Goal: Information Seeking & Learning: Learn about a topic

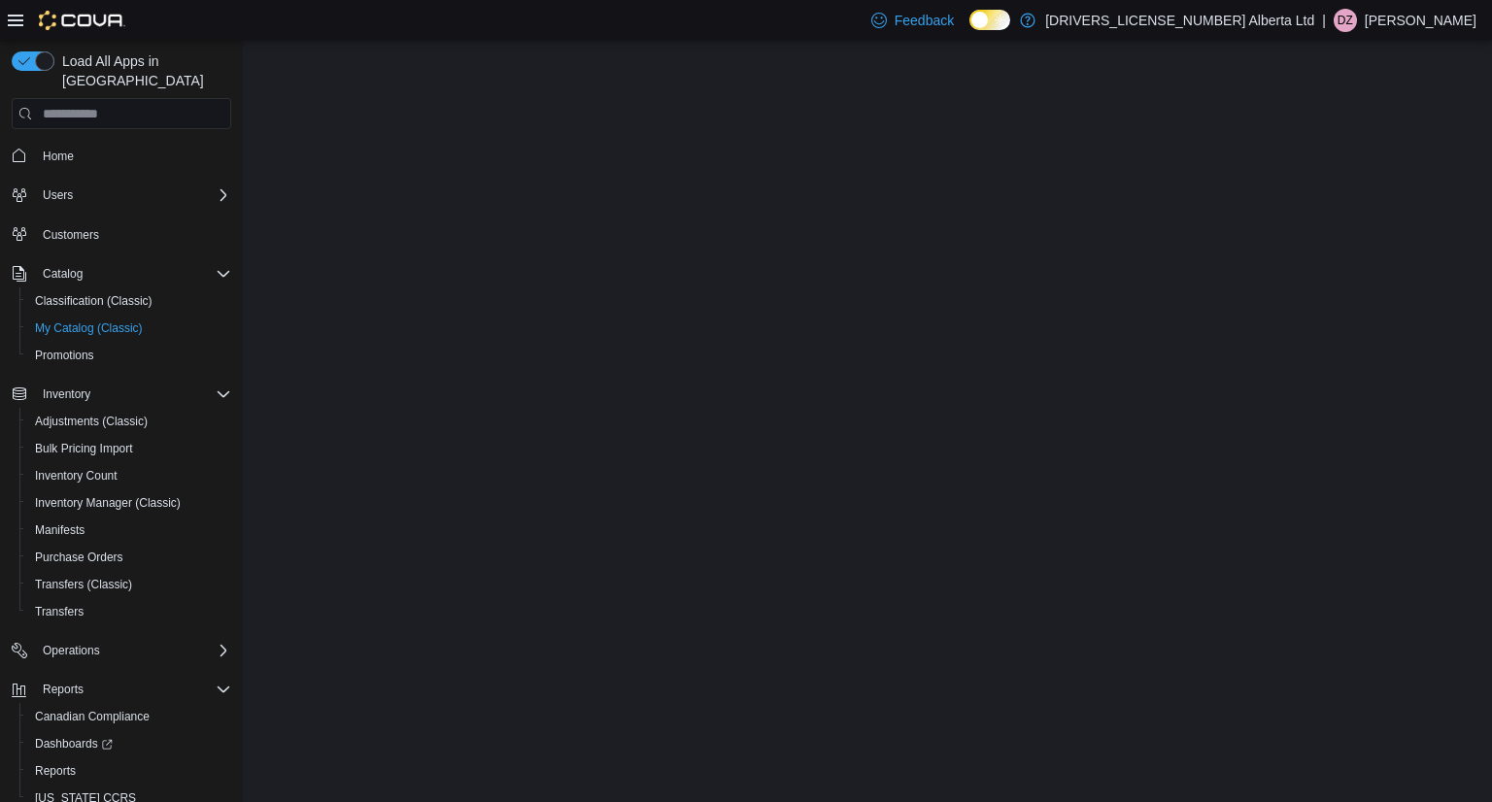
select select "**********"
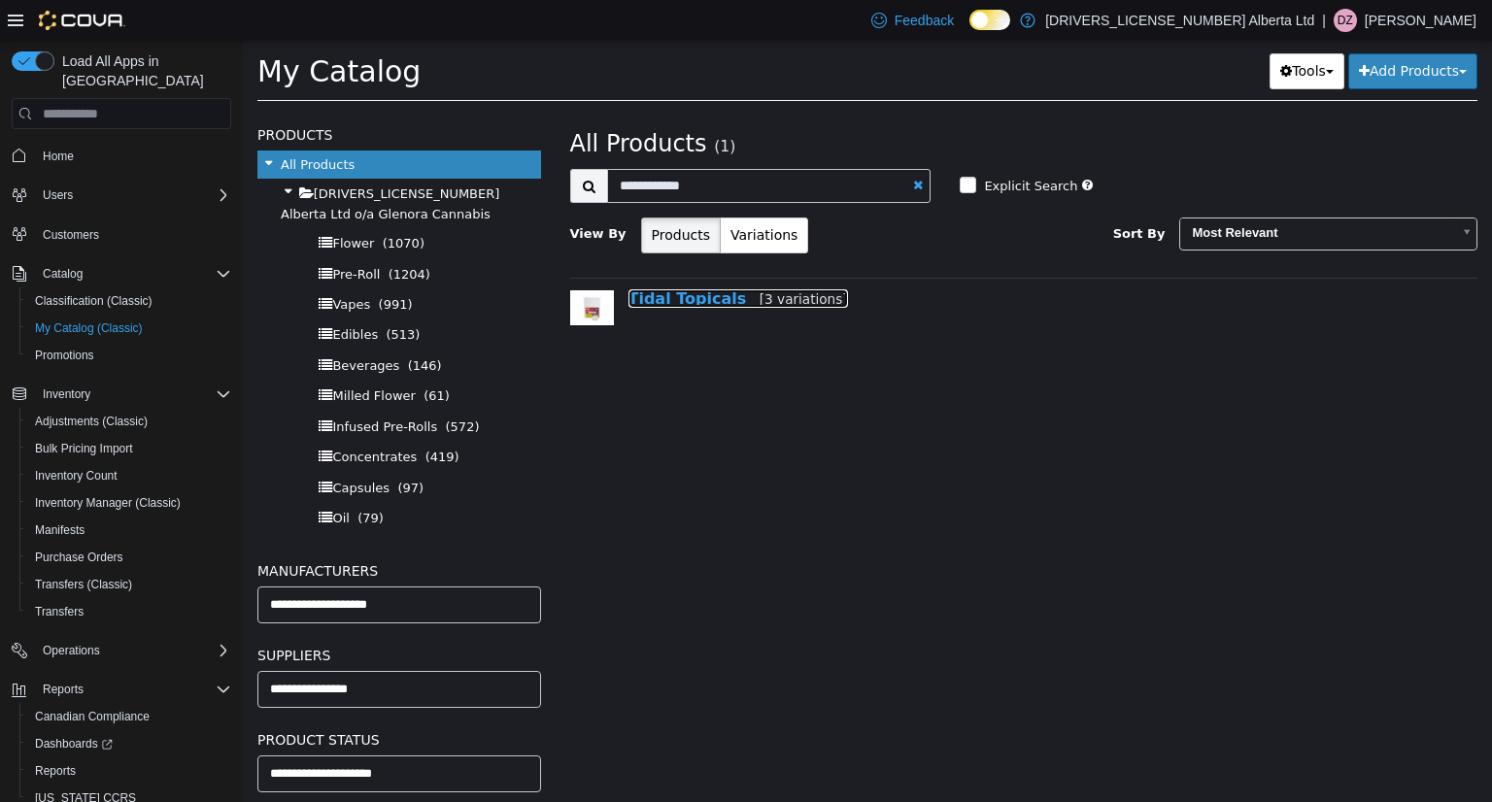
click at [703, 303] on link "Tidal Topicals [3 variations]" at bounding box center [739, 299] width 220 height 18
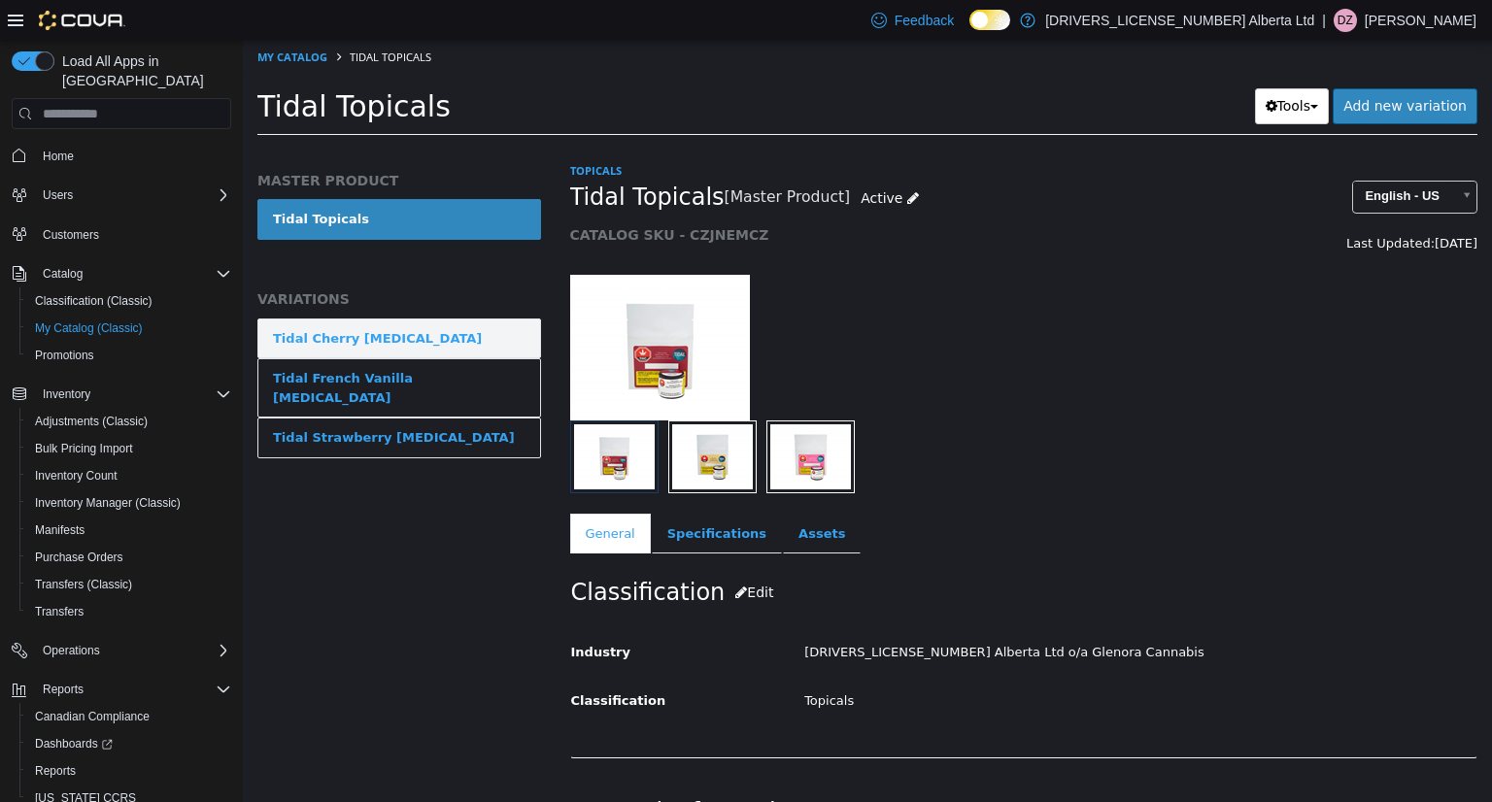
click at [469, 339] on link "Tidal Cherry Lip Balm" at bounding box center [399, 339] width 284 height 41
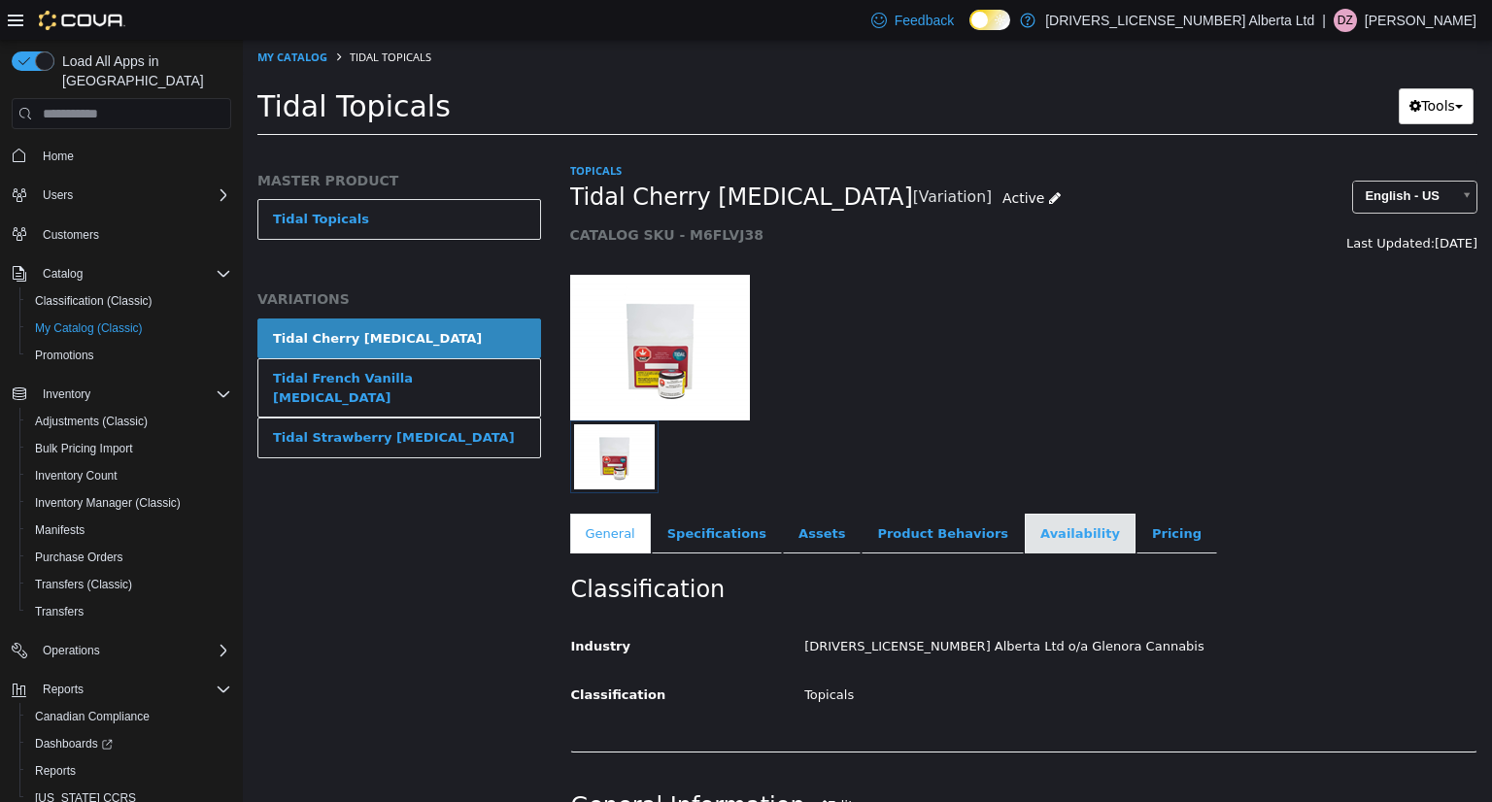
click at [1026, 525] on link "Availability" at bounding box center [1080, 534] width 111 height 41
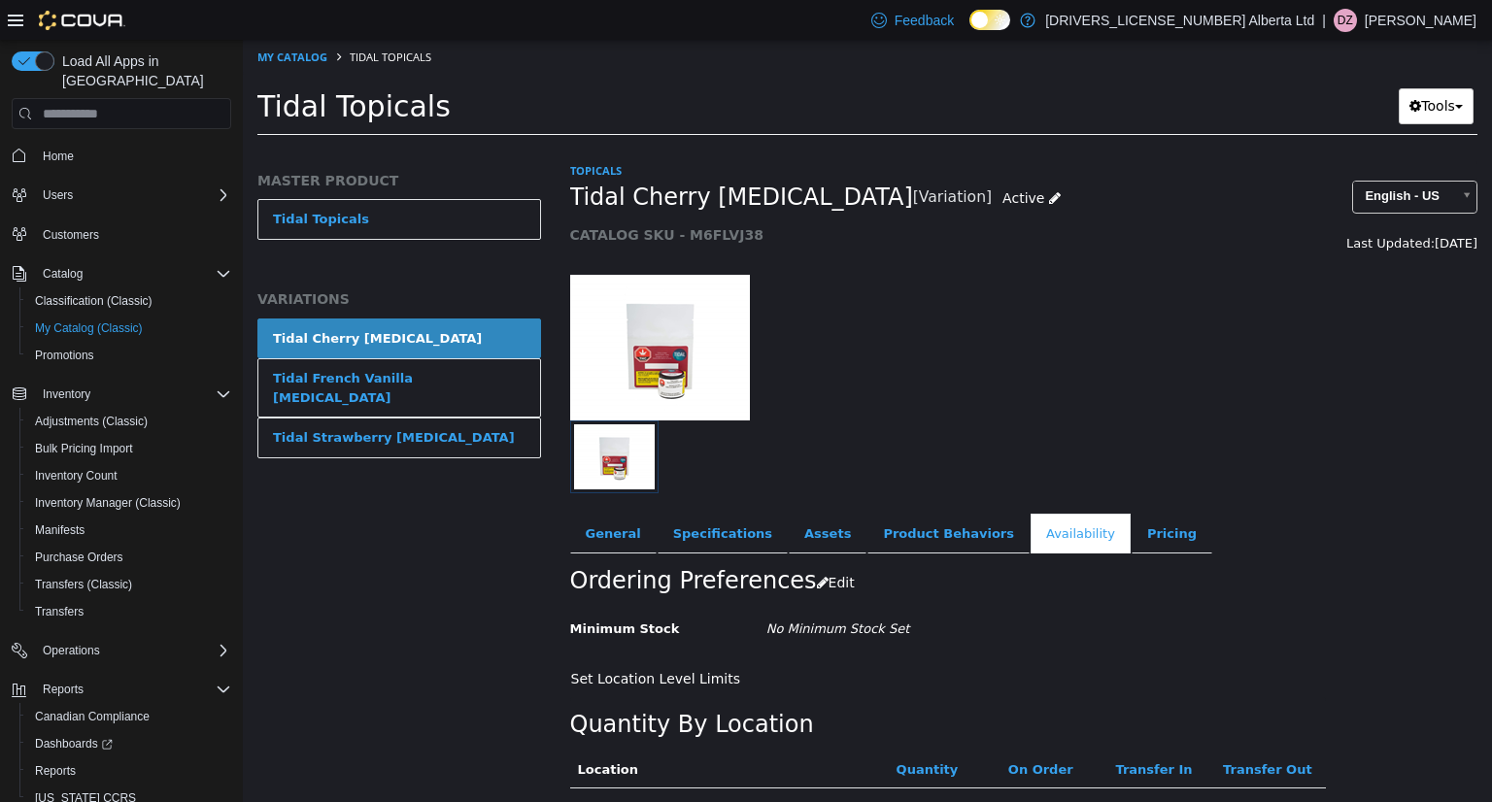
scroll to position [145, 0]
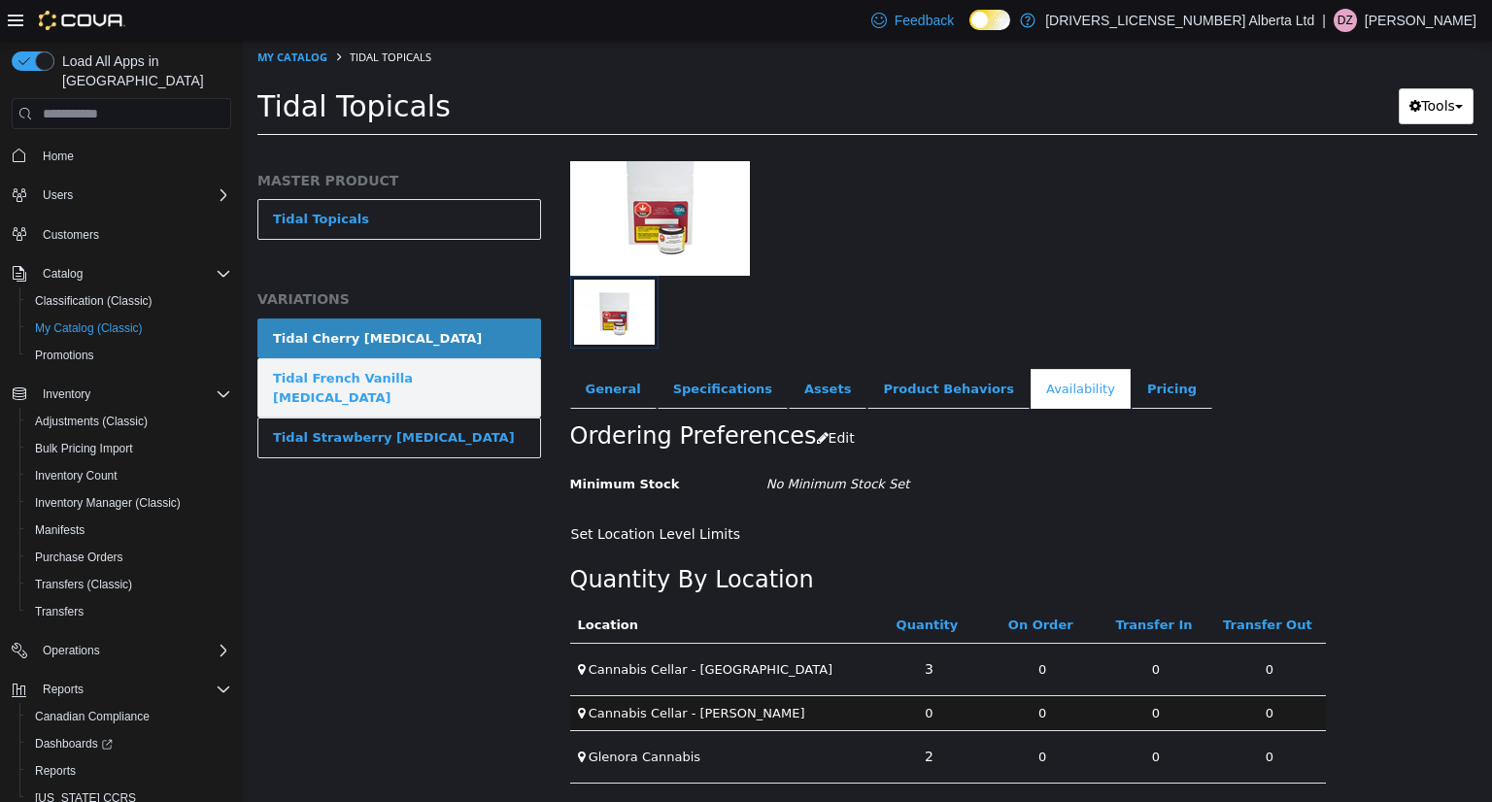
click at [464, 387] on link "Tidal French Vanilla Lip Balm" at bounding box center [399, 387] width 284 height 59
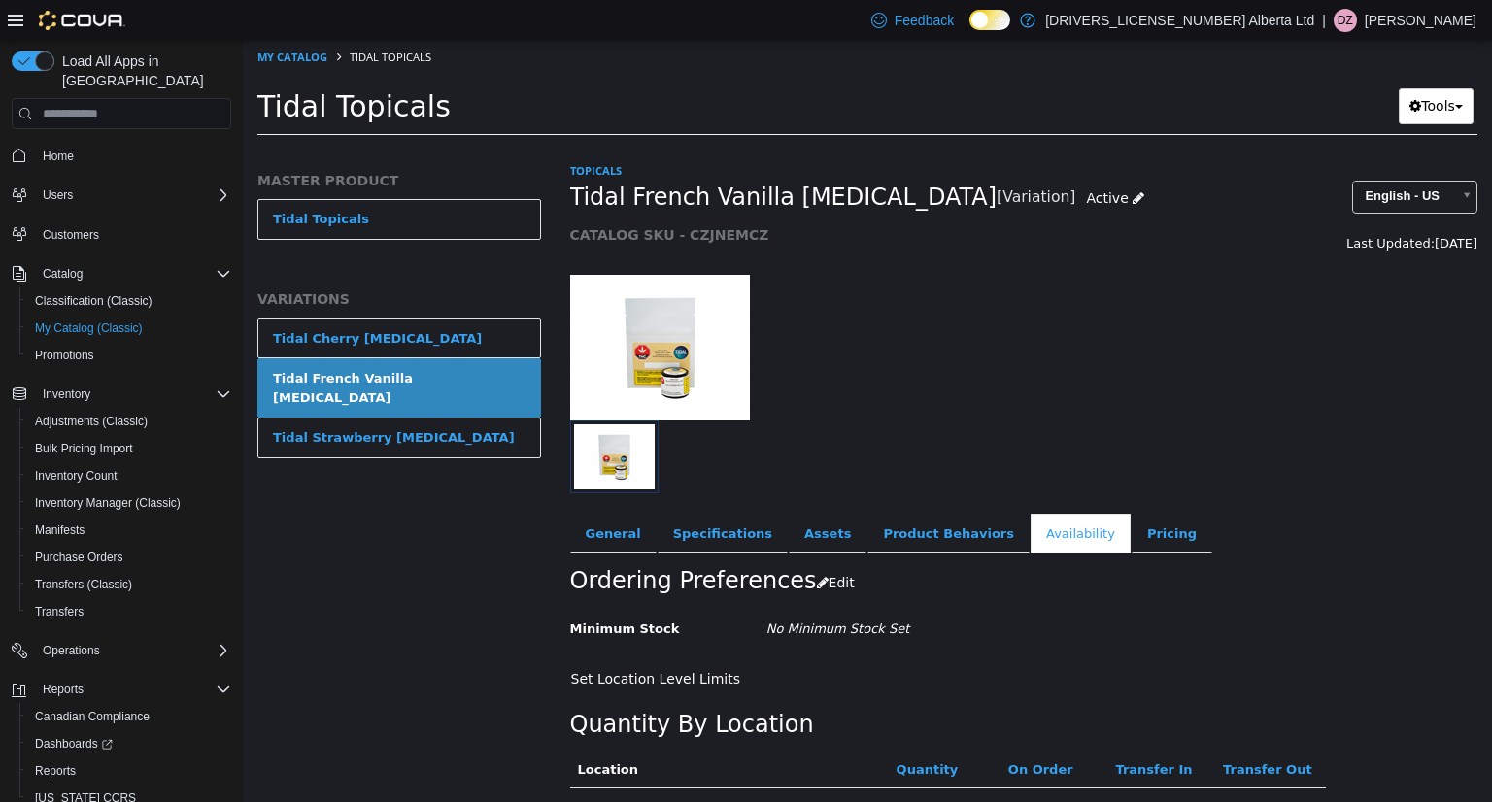
scroll to position [145, 0]
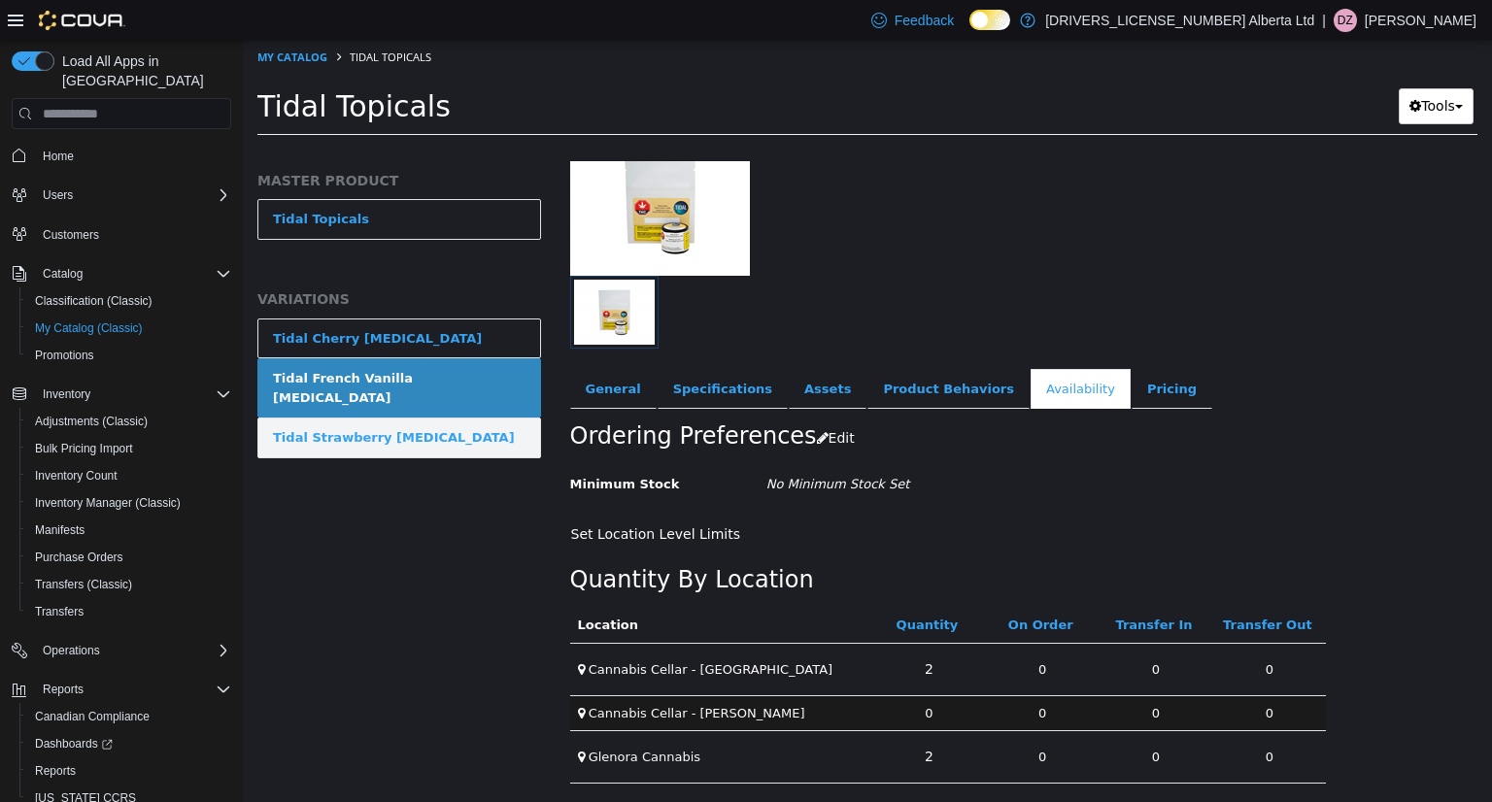
click at [489, 427] on link "Tidal Strawberry Lip Balm" at bounding box center [399, 438] width 284 height 41
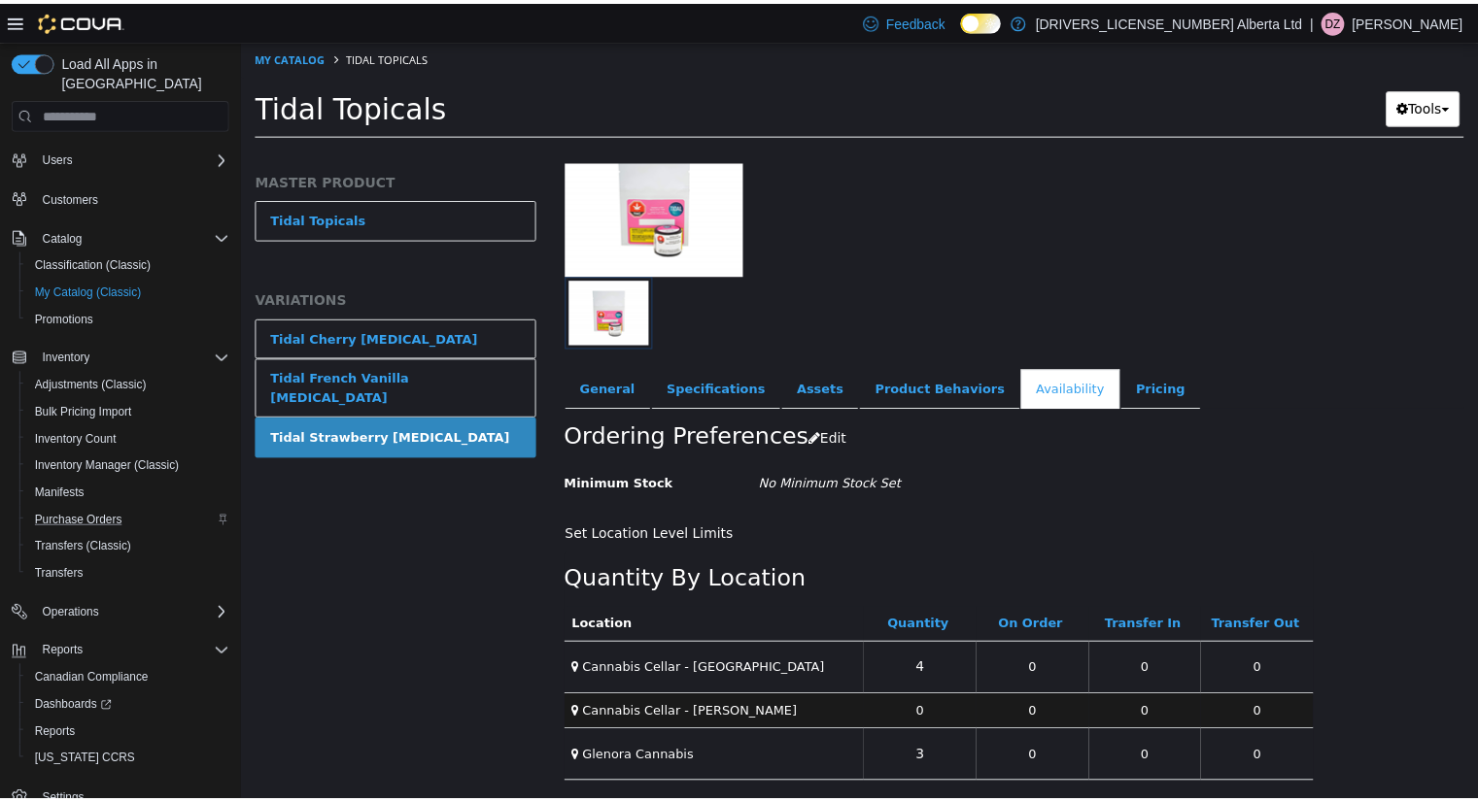
scroll to position [54, 0]
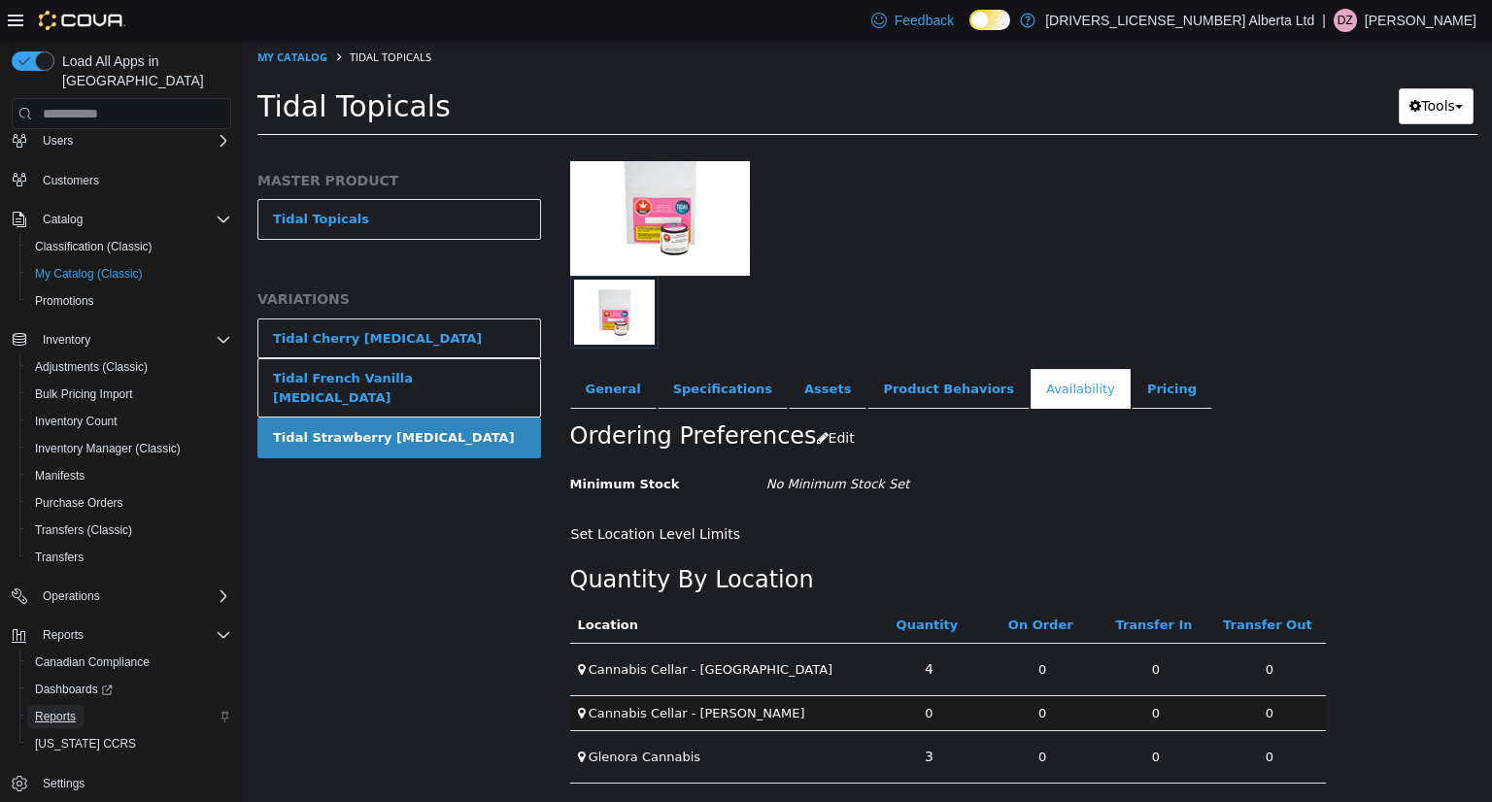
click at [66, 709] on span "Reports" at bounding box center [55, 717] width 41 height 16
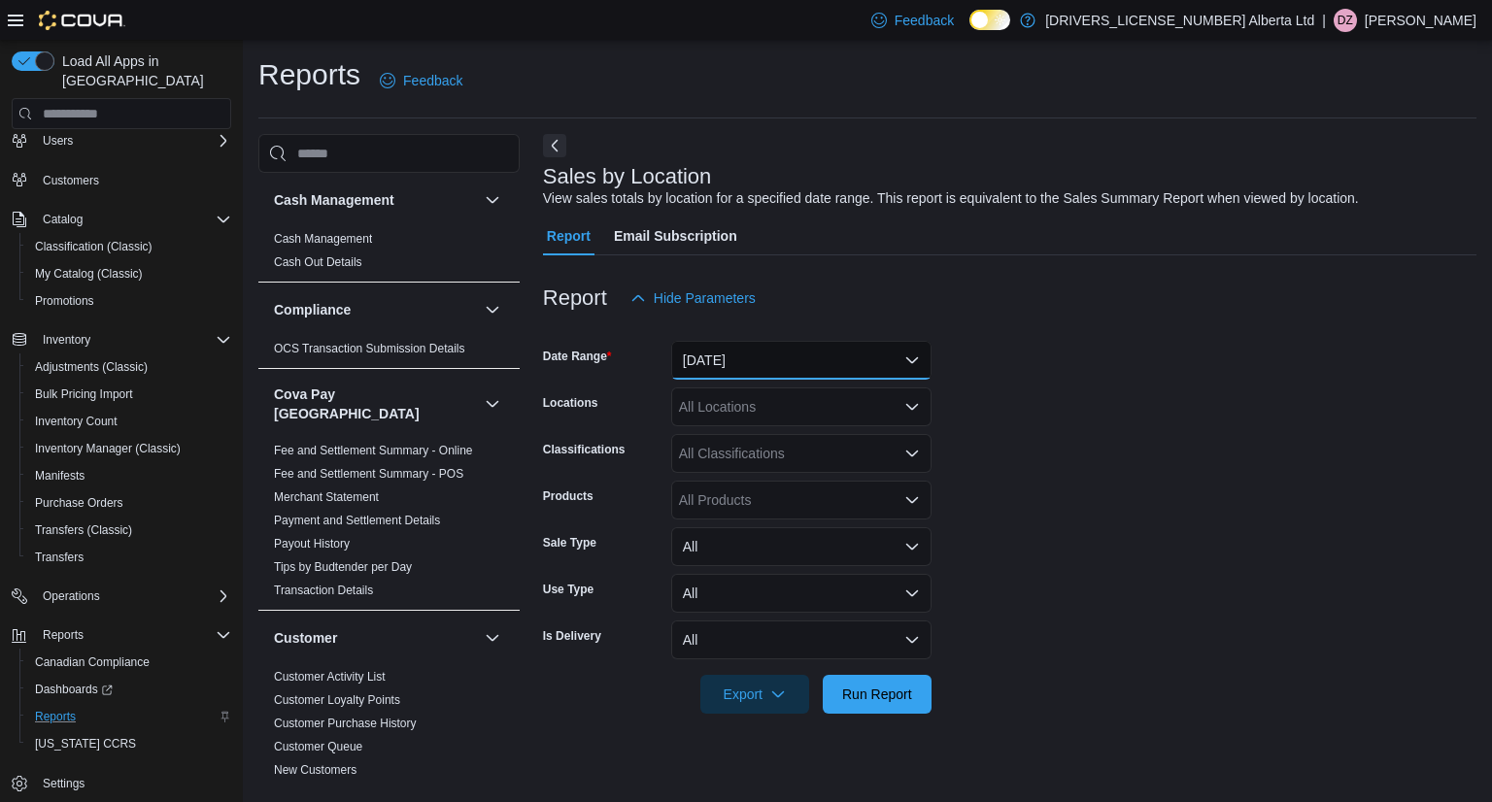
click at [768, 370] on button "Yesterday" at bounding box center [801, 360] width 260 height 39
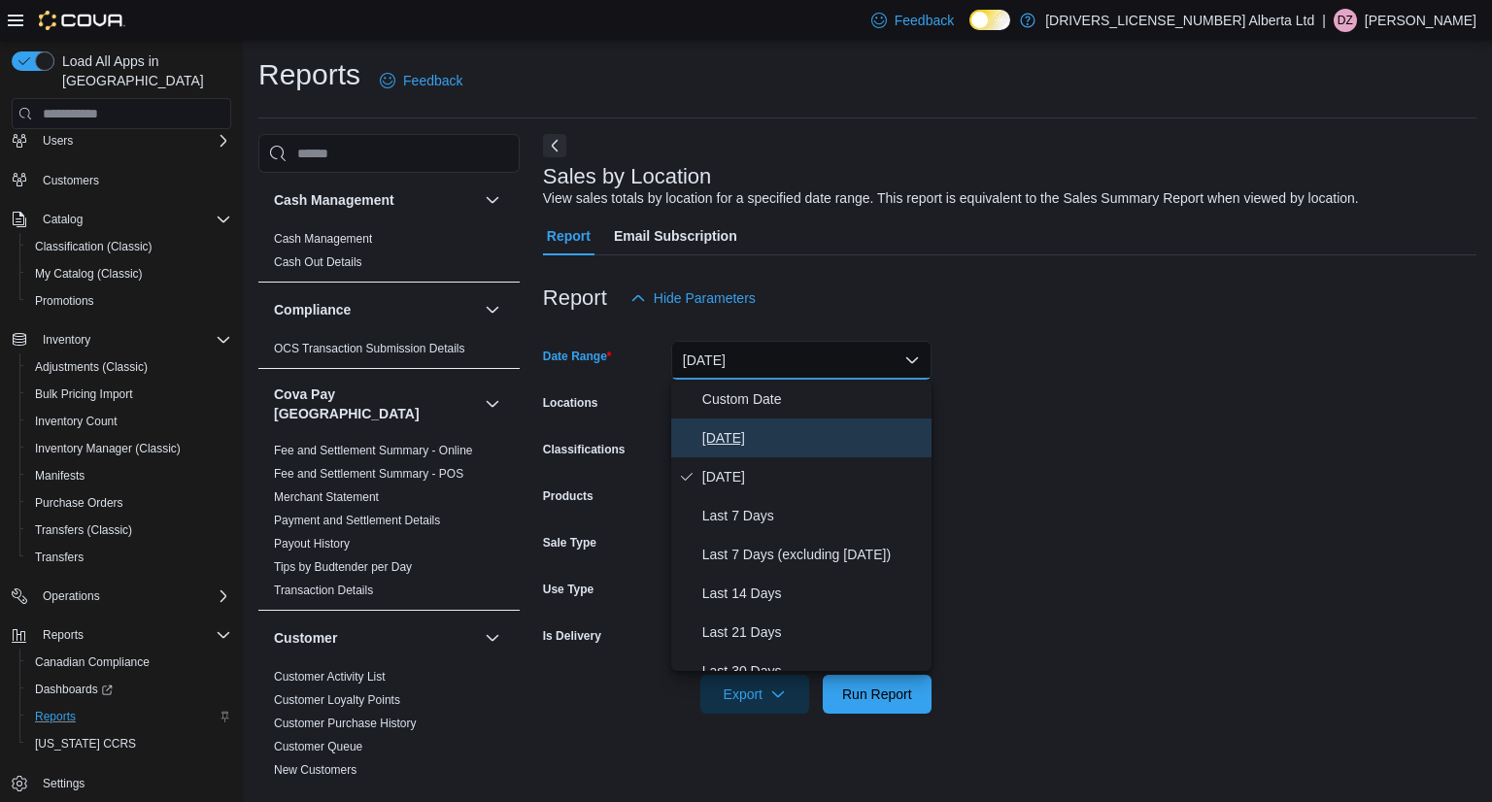
click at [736, 438] on span "[DATE]" at bounding box center [813, 438] width 222 height 23
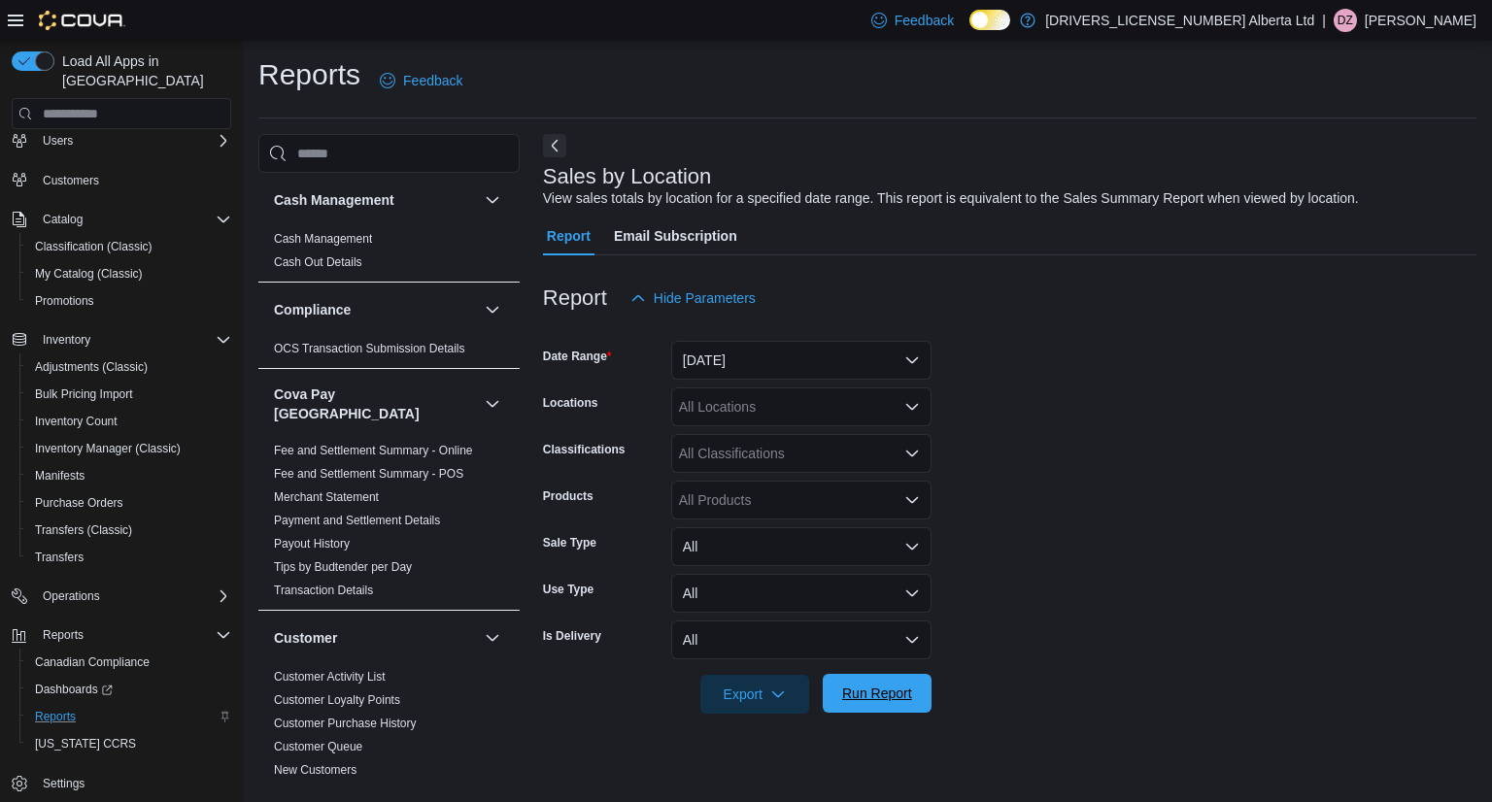
click at [882, 689] on span "Run Report" at bounding box center [877, 693] width 70 height 19
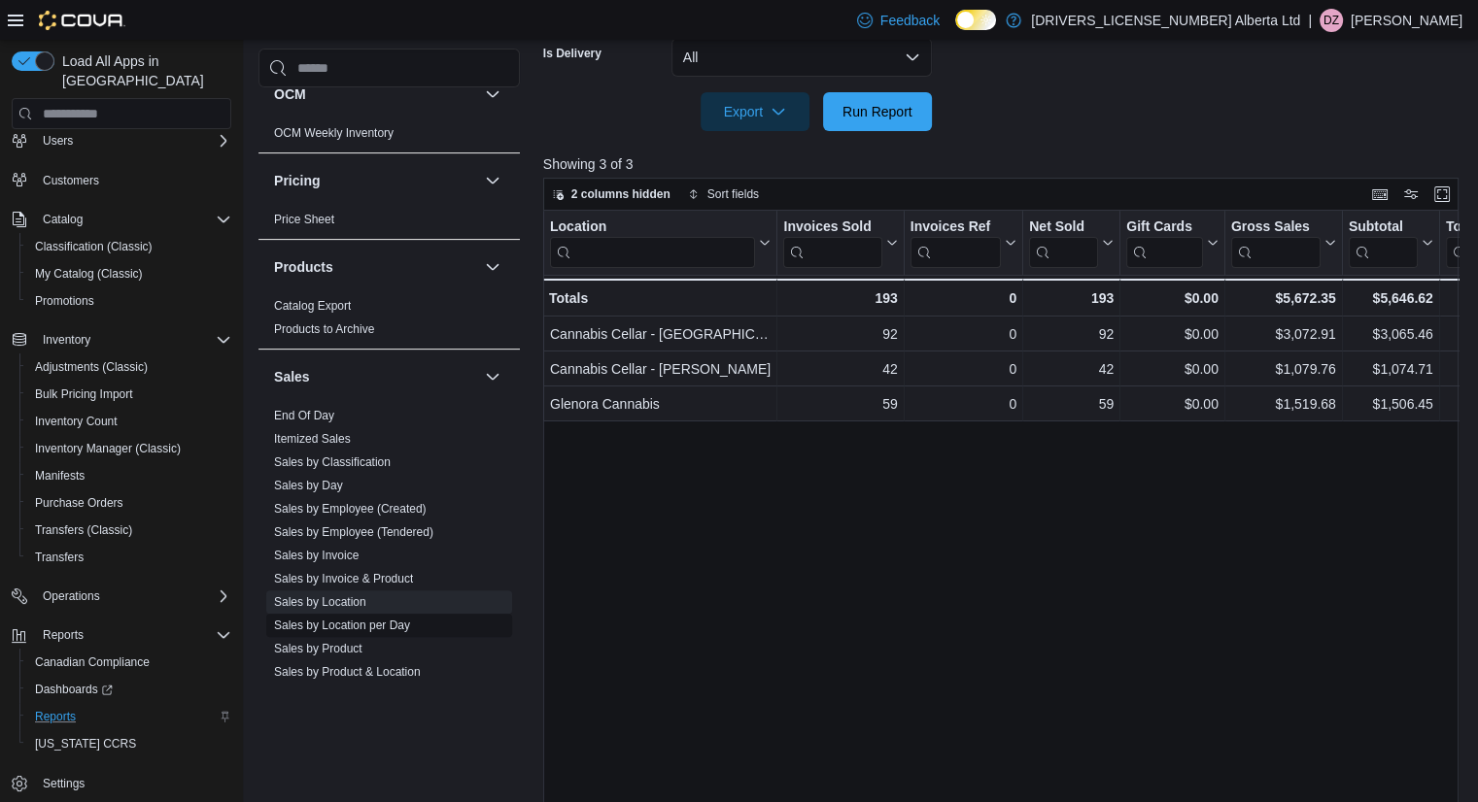
scroll to position [1360, 0]
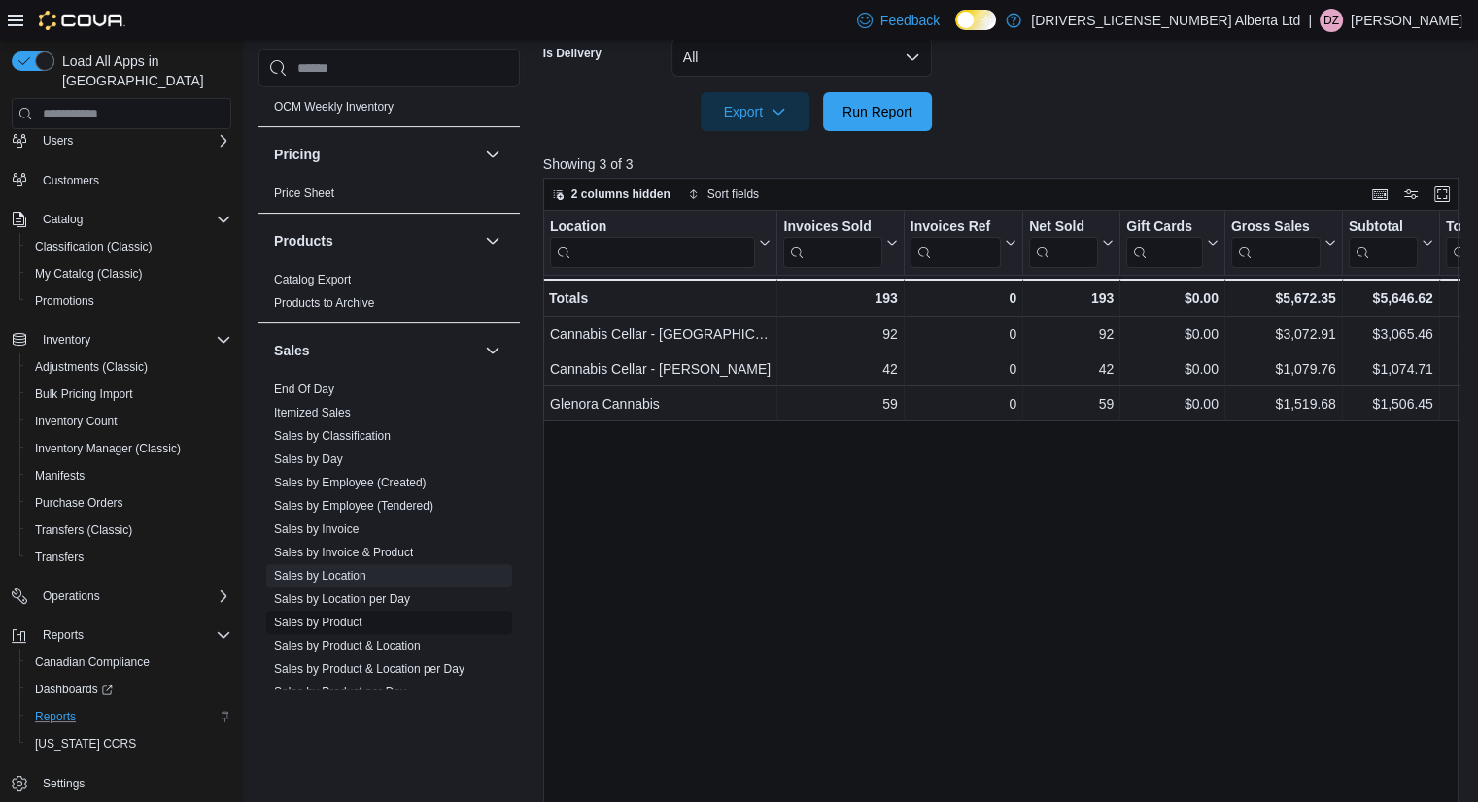
click at [351, 616] on link "Sales by Product" at bounding box center [318, 623] width 88 height 14
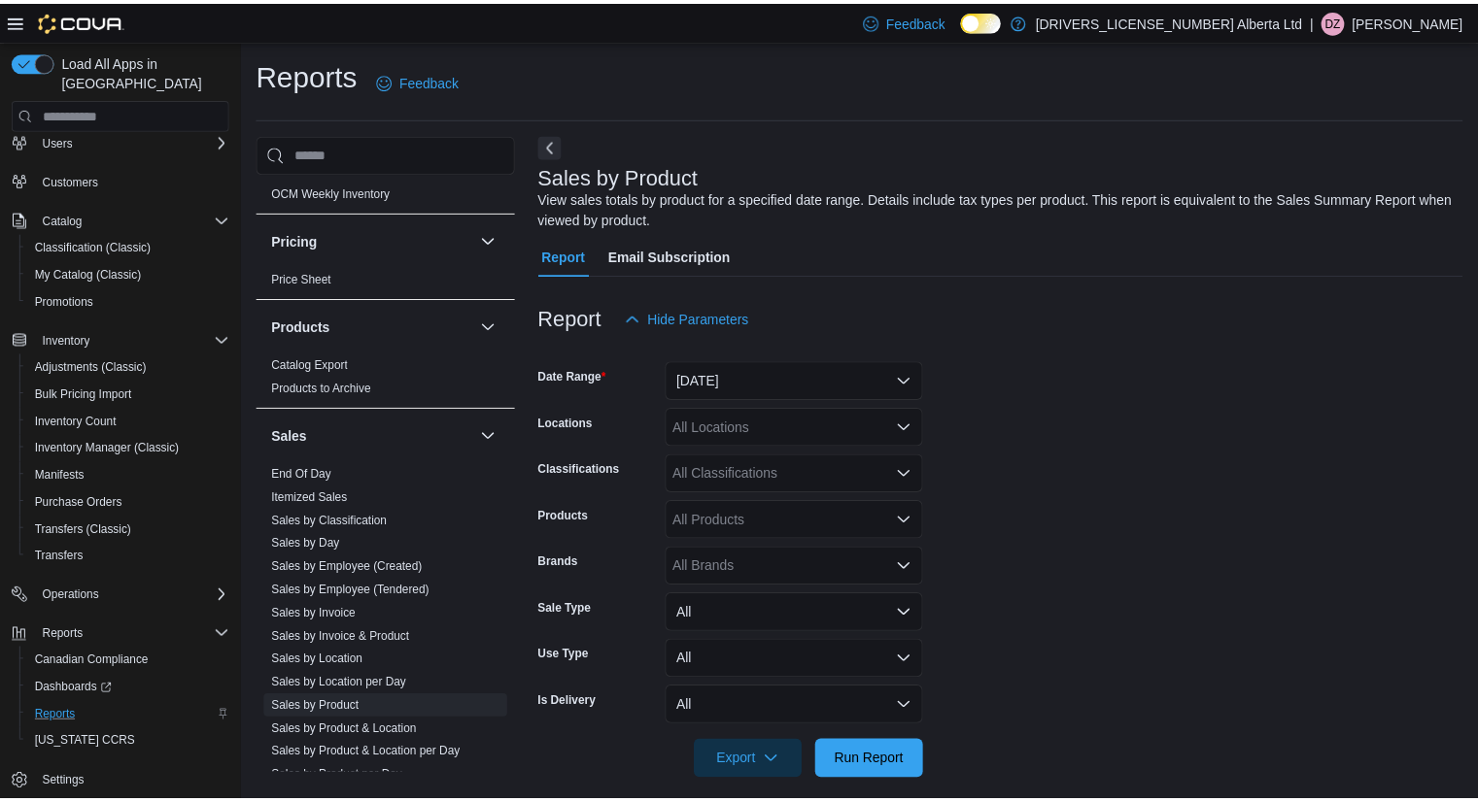
scroll to position [17, 0]
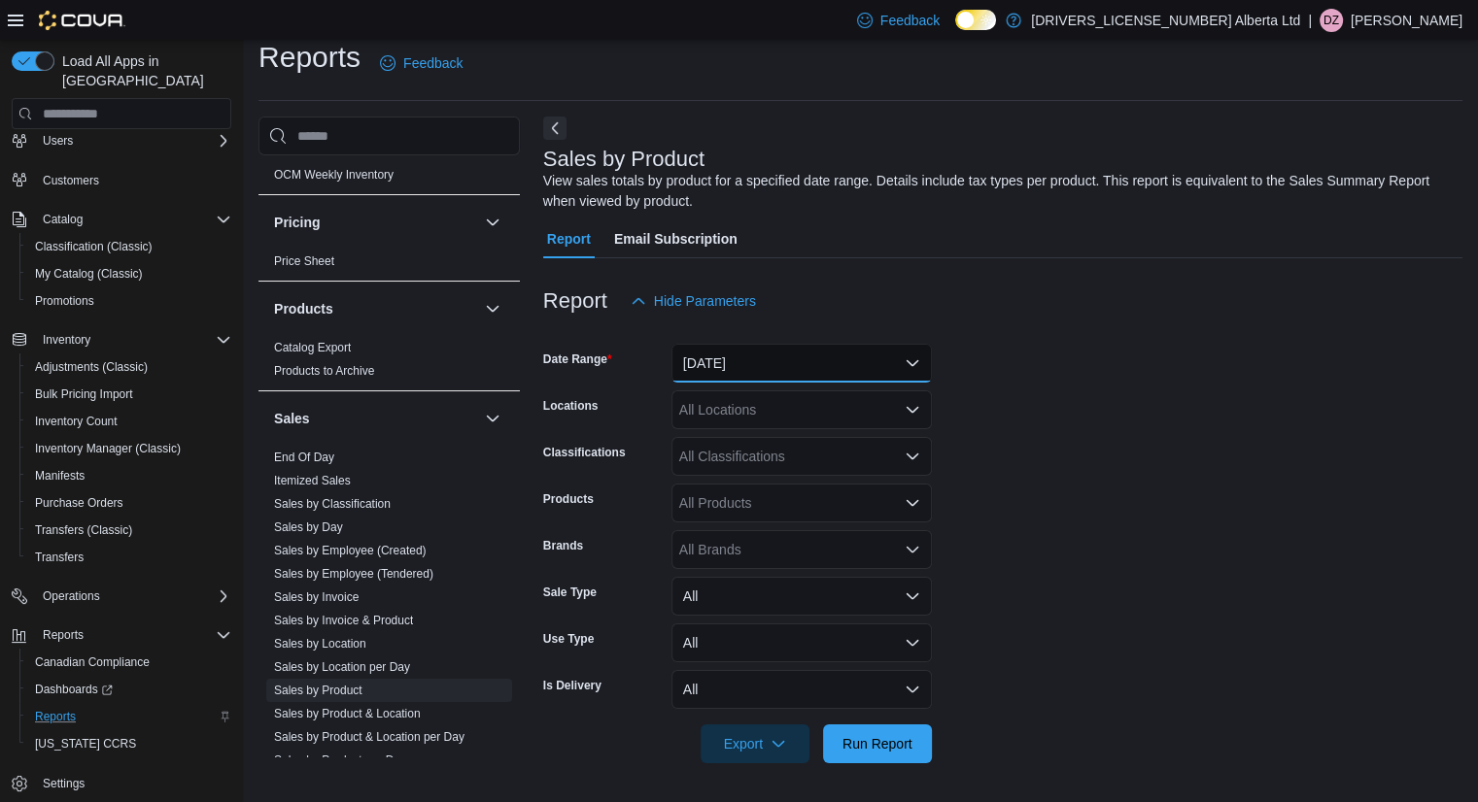
click at [893, 375] on button "Yesterday" at bounding box center [801, 363] width 260 height 39
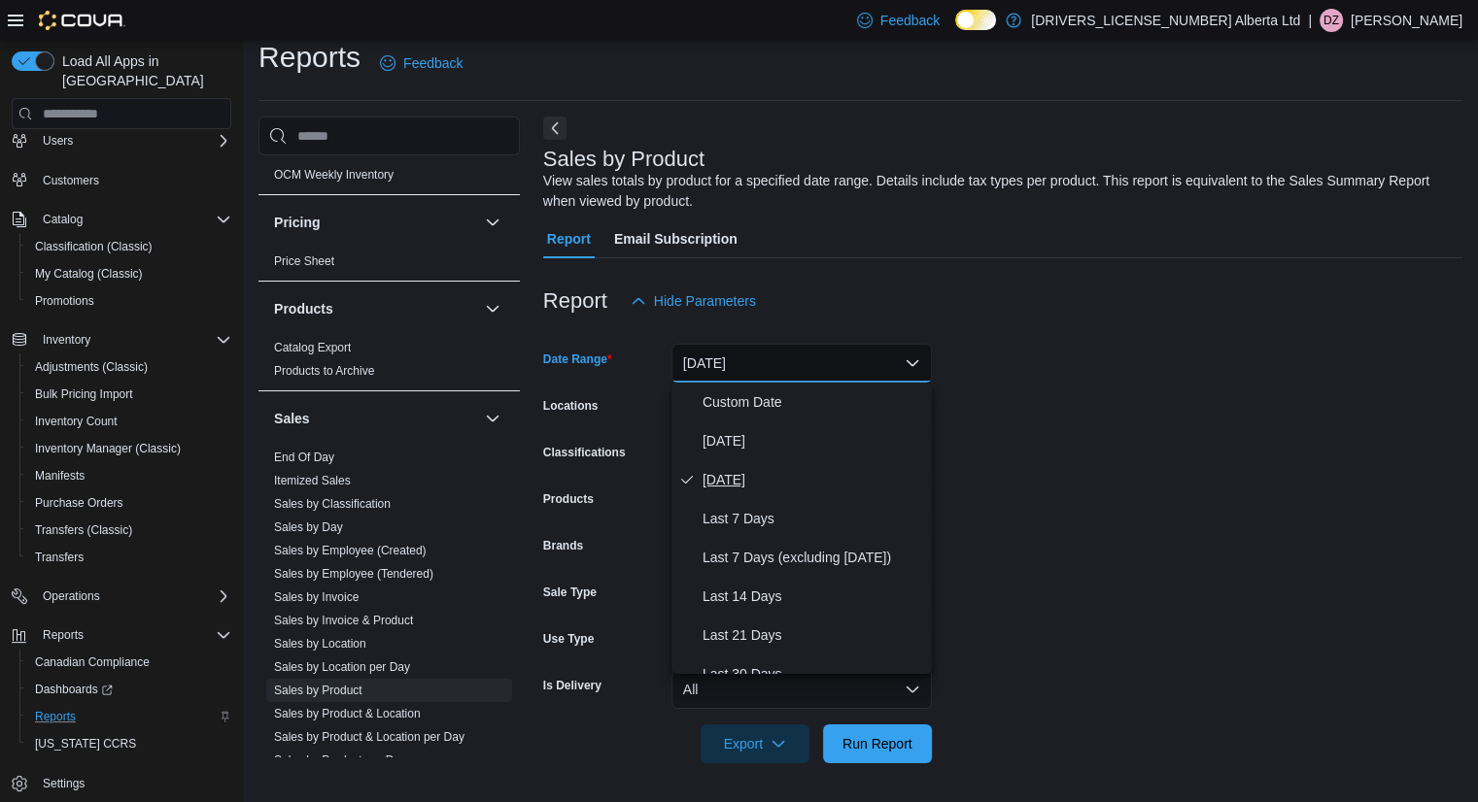
click at [816, 461] on button "Yesterday" at bounding box center [801, 480] width 260 height 39
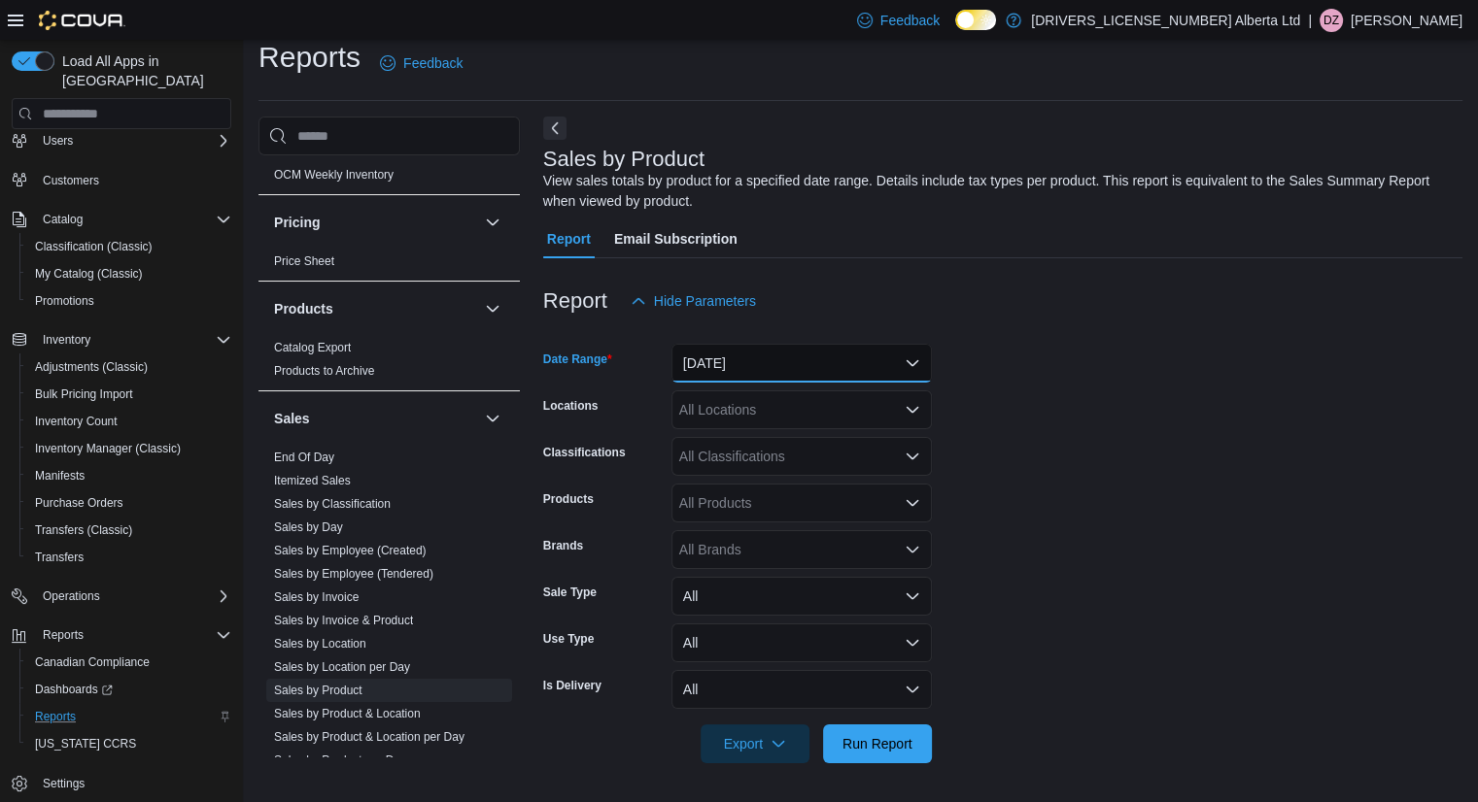
click at [887, 346] on button "Yesterday" at bounding box center [801, 363] width 260 height 39
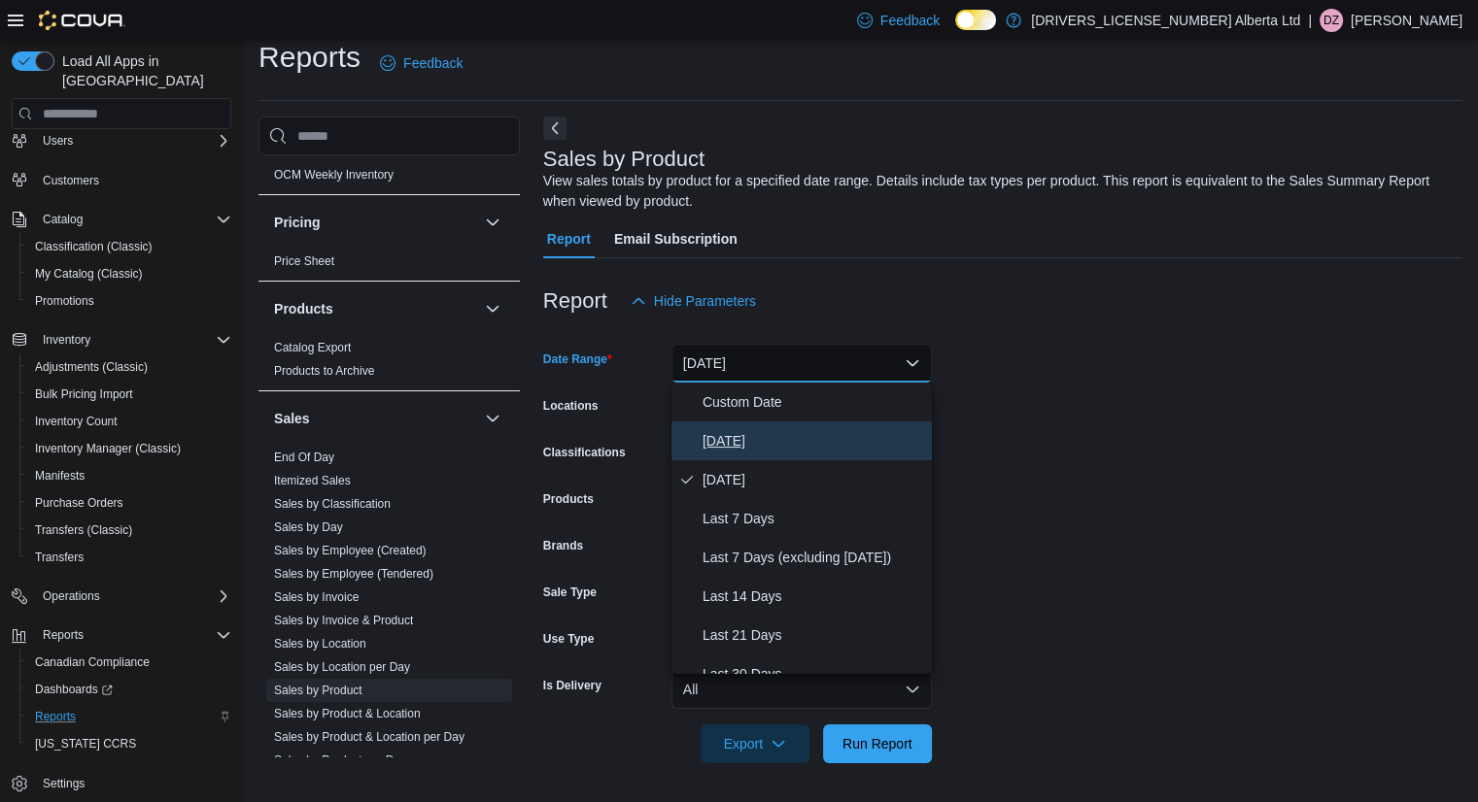
click at [833, 423] on button "[DATE]" at bounding box center [801, 441] width 260 height 39
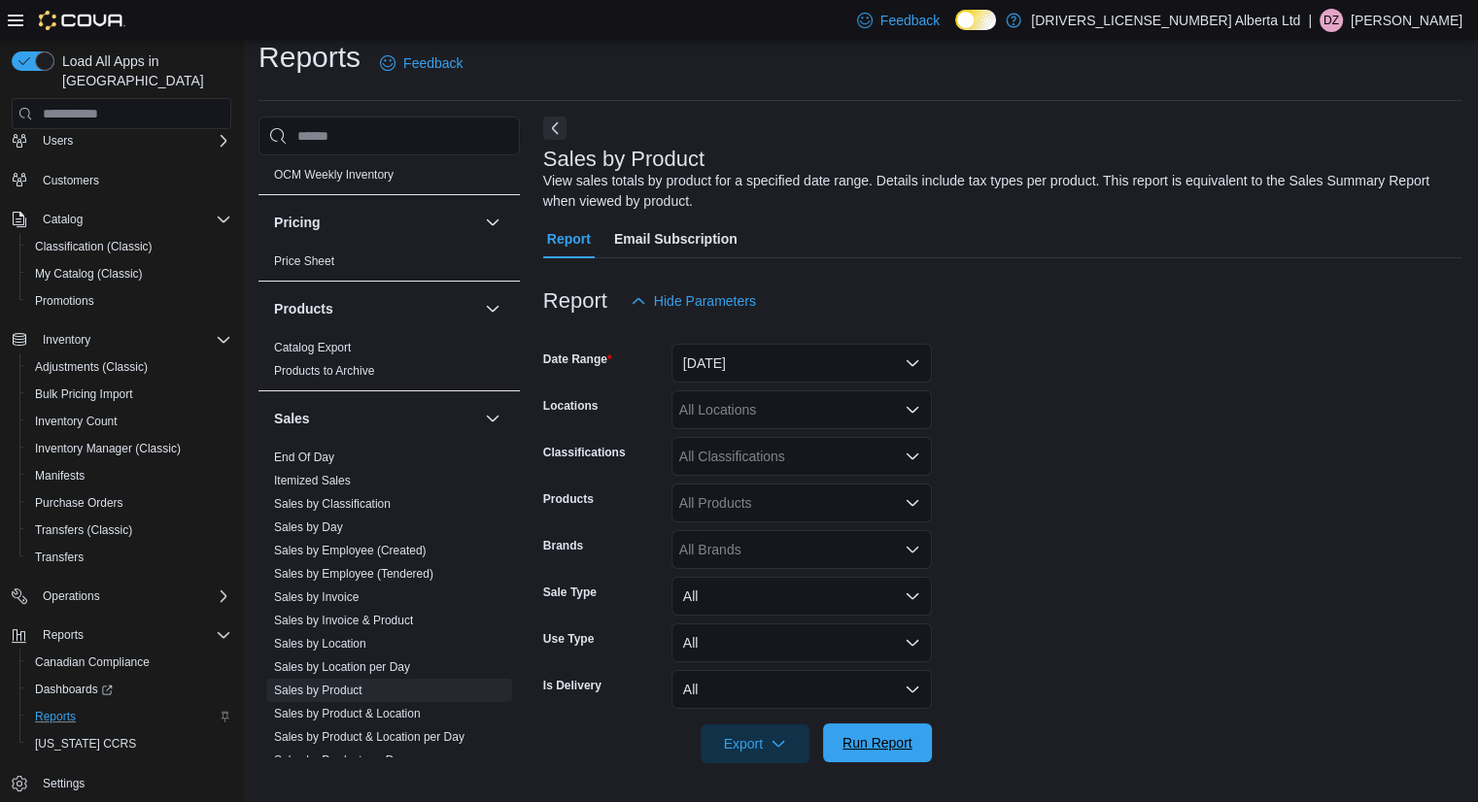
click at [891, 731] on span "Run Report" at bounding box center [877, 743] width 85 height 39
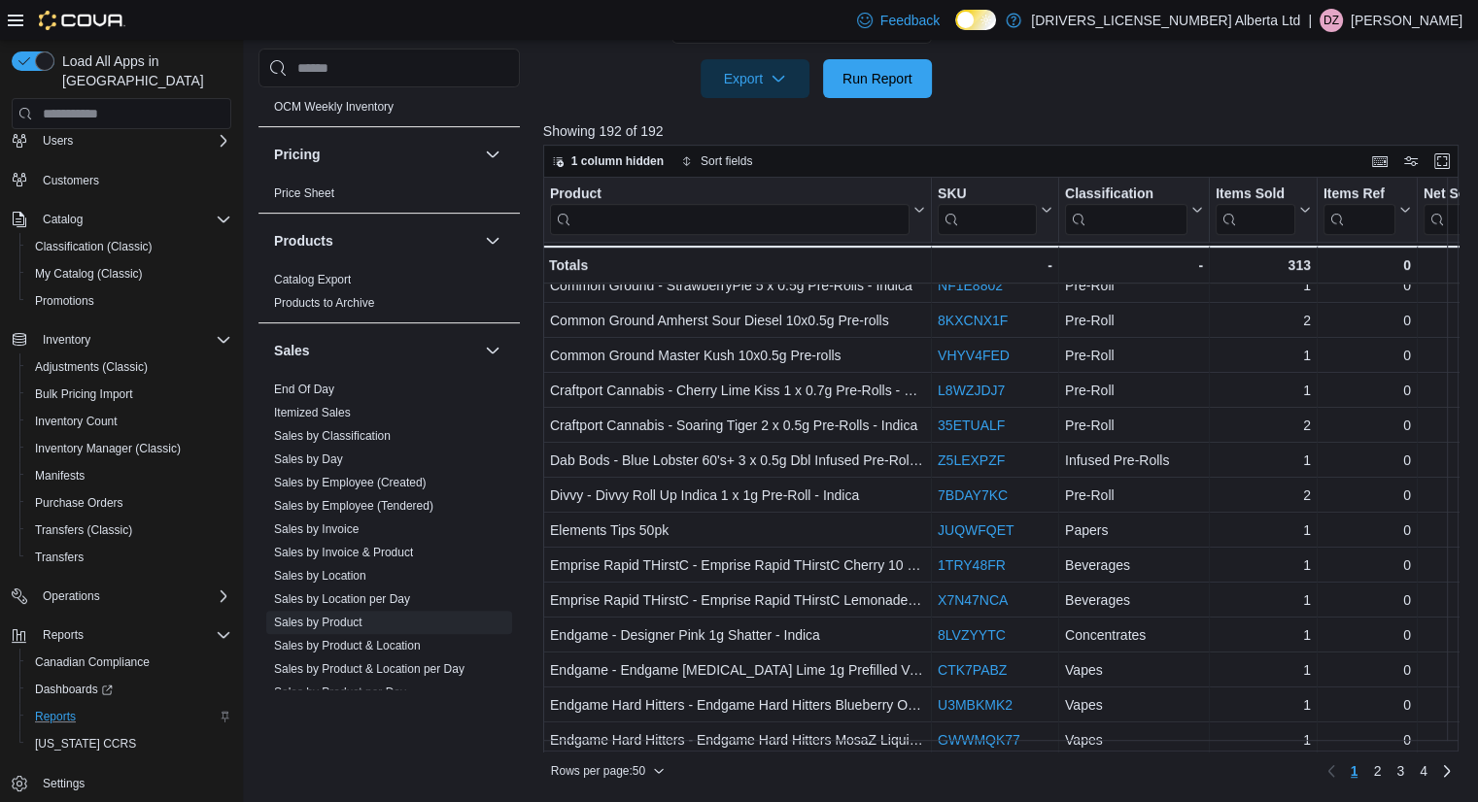
scroll to position [1209, 0]
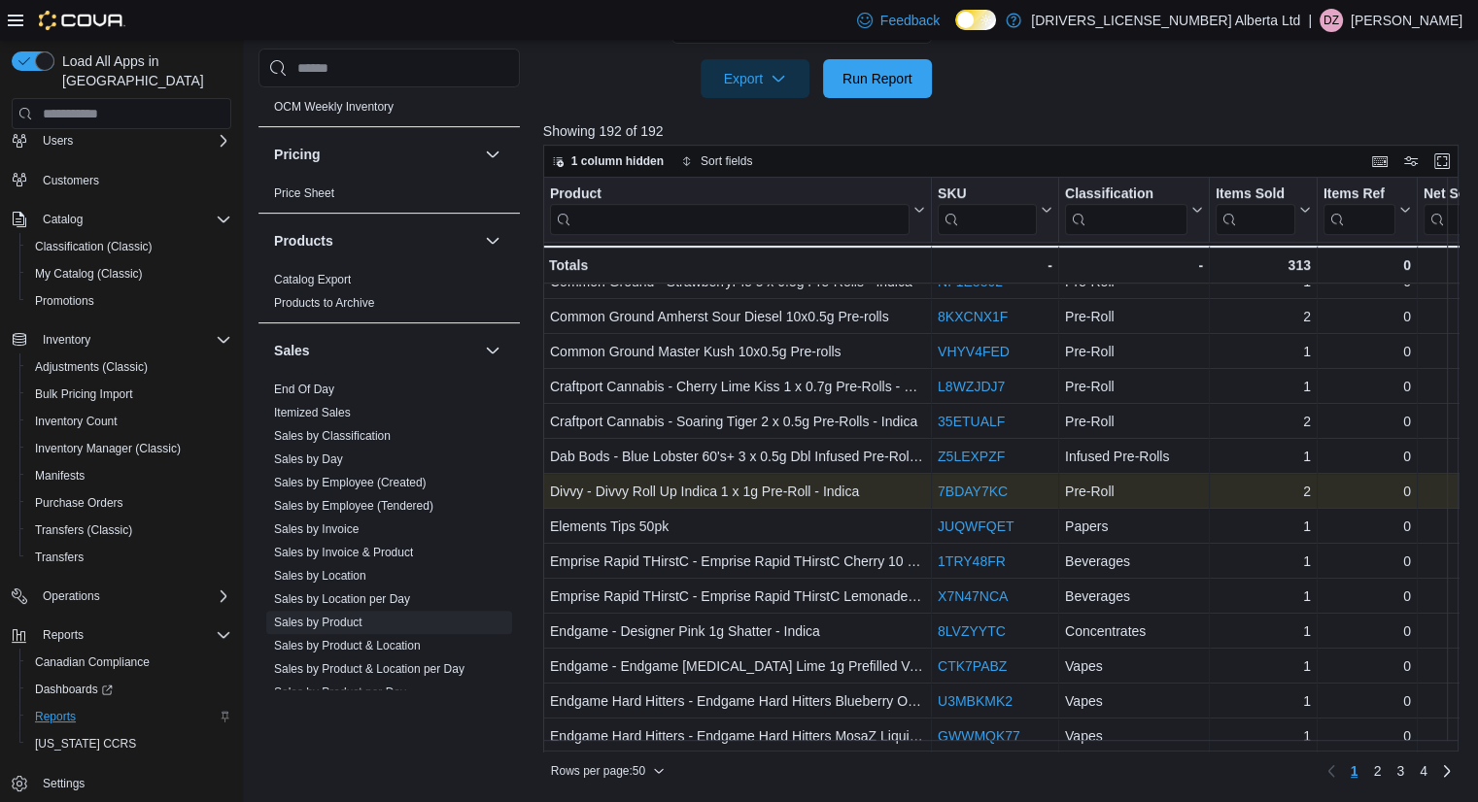
click at [965, 495] on link "7BDAY7KC" at bounding box center [973, 492] width 70 height 16
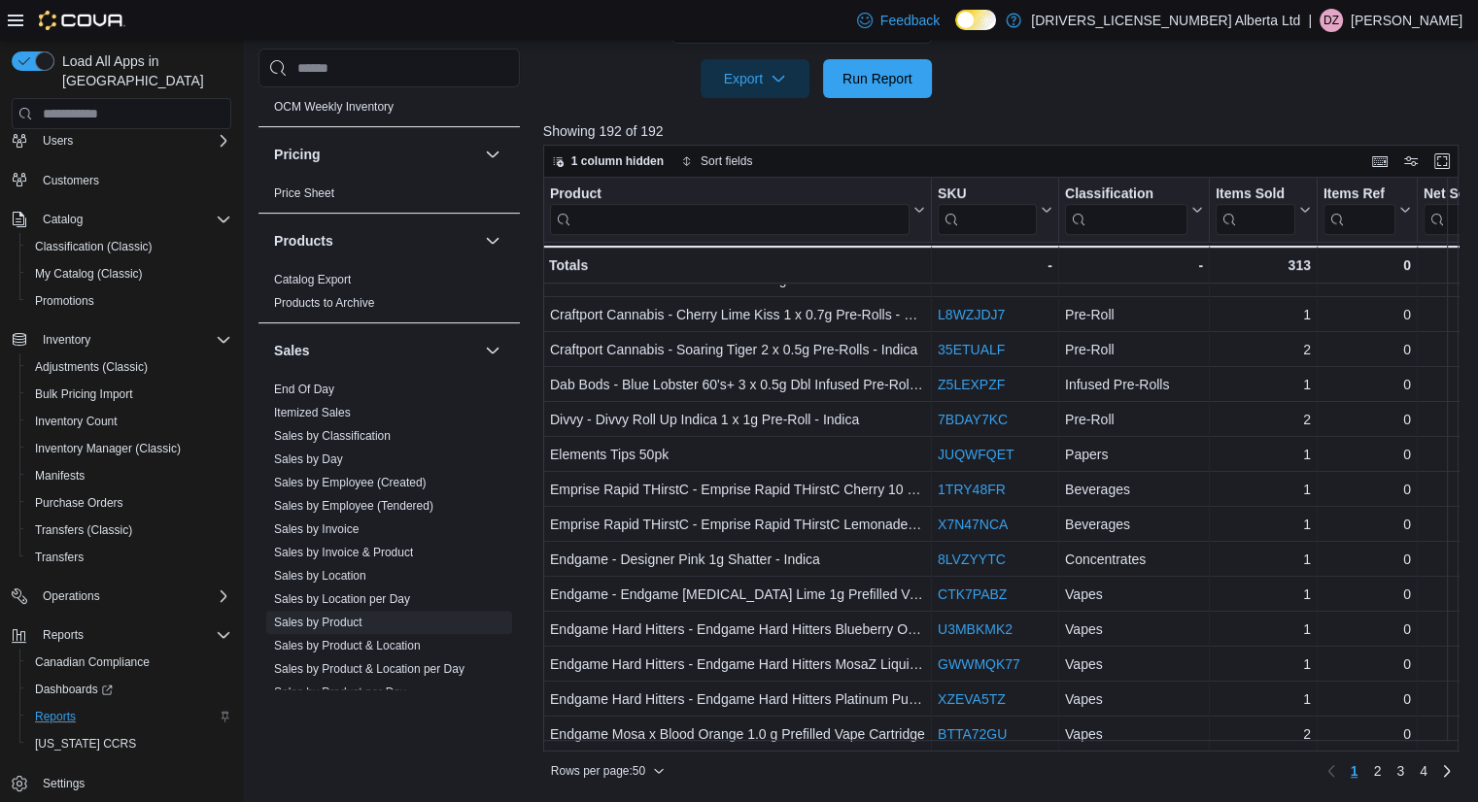
scroll to position [1290, 0]
click at [1381, 778] on span "2" at bounding box center [1377, 771] width 8 height 19
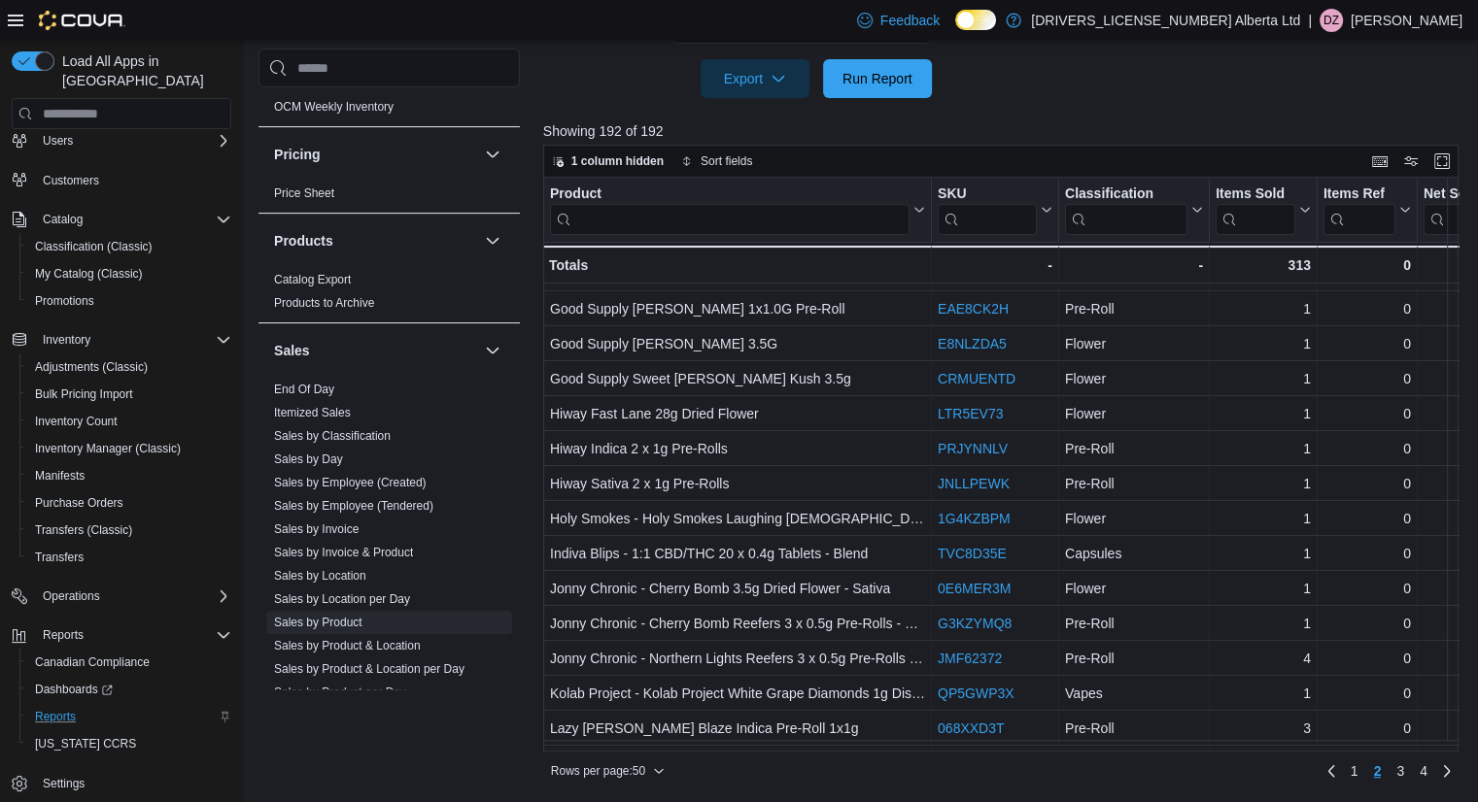
scroll to position [497, 0]
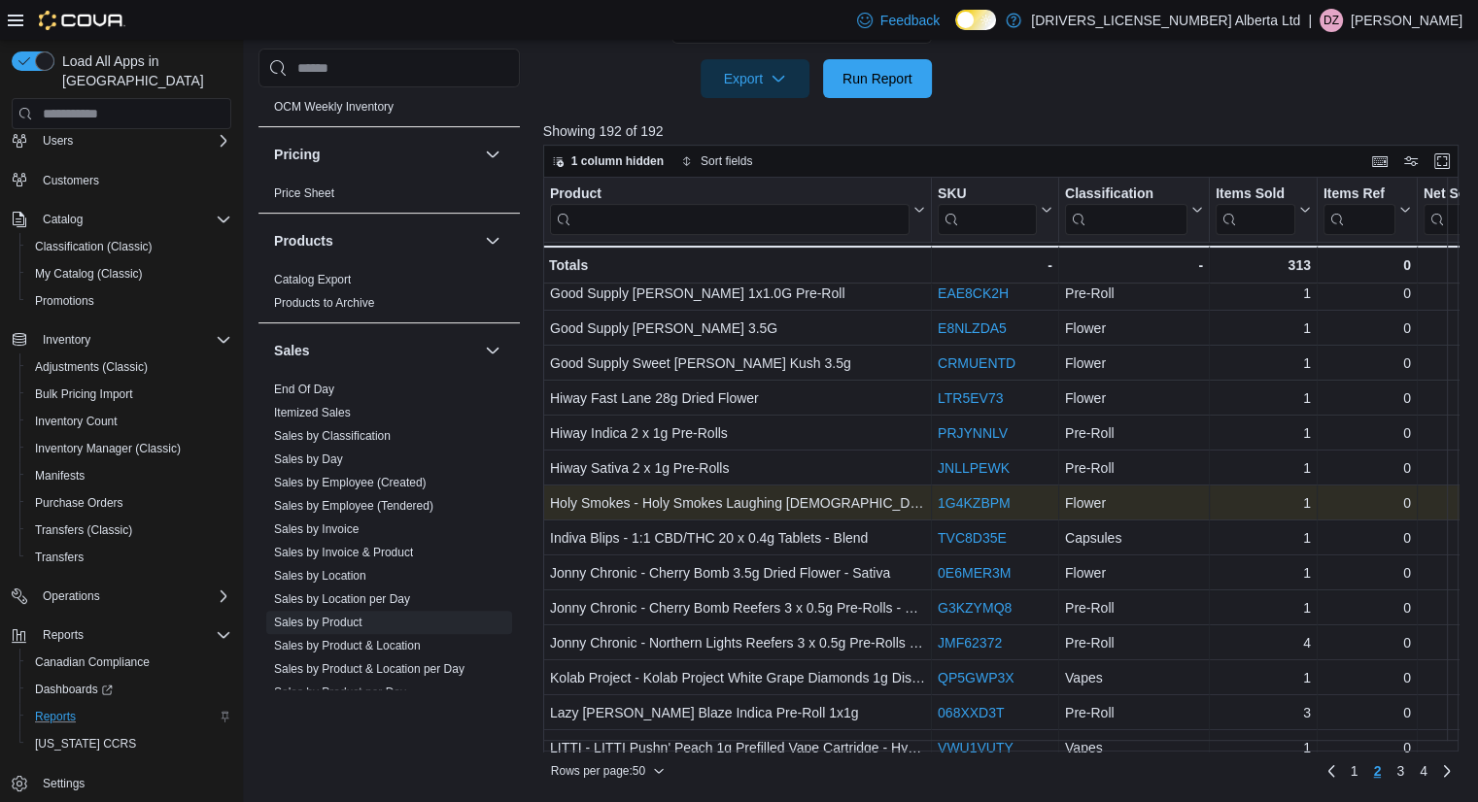
click at [989, 508] on link "1G4KZBPM" at bounding box center [974, 503] width 73 height 16
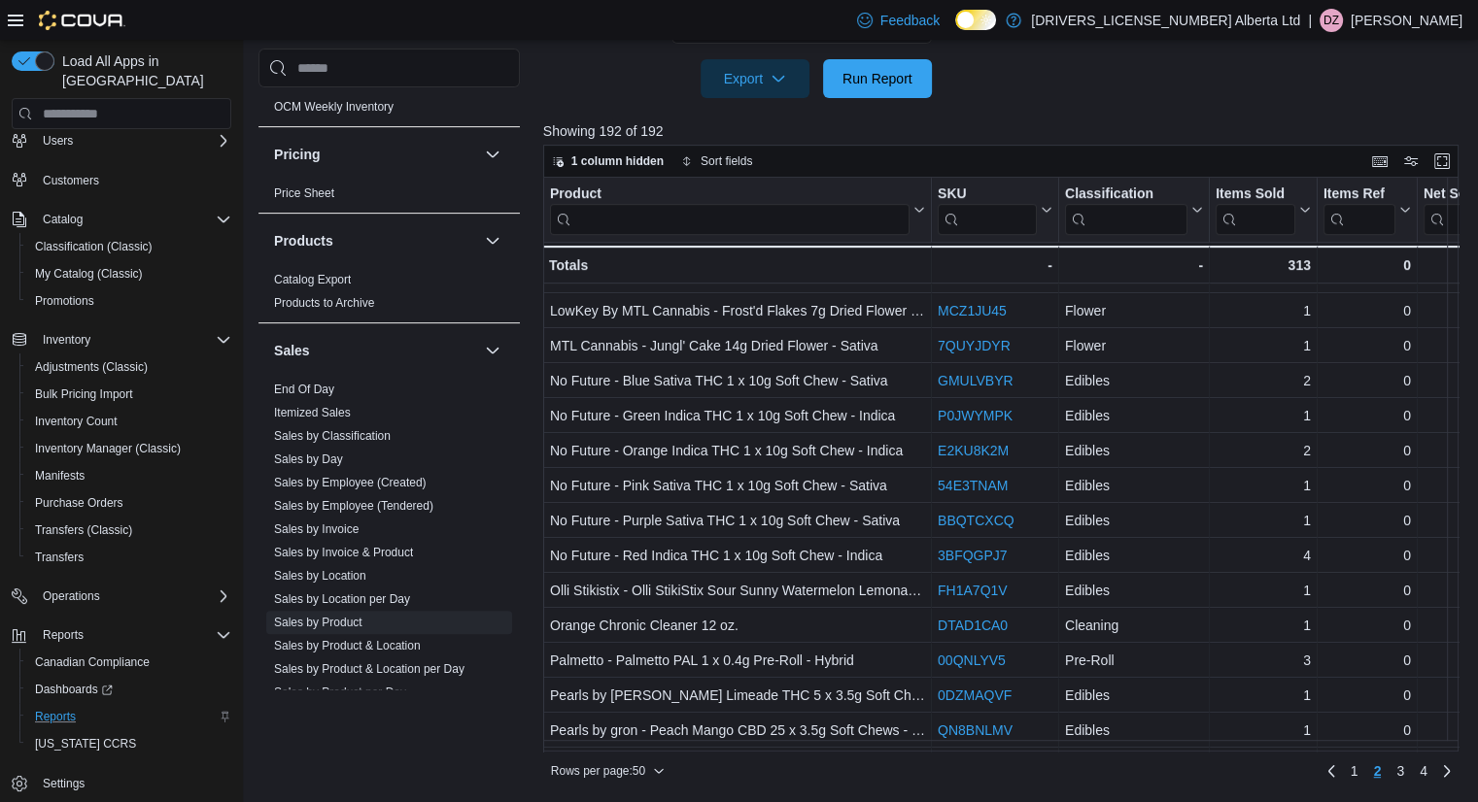
scroll to position [1122, 0]
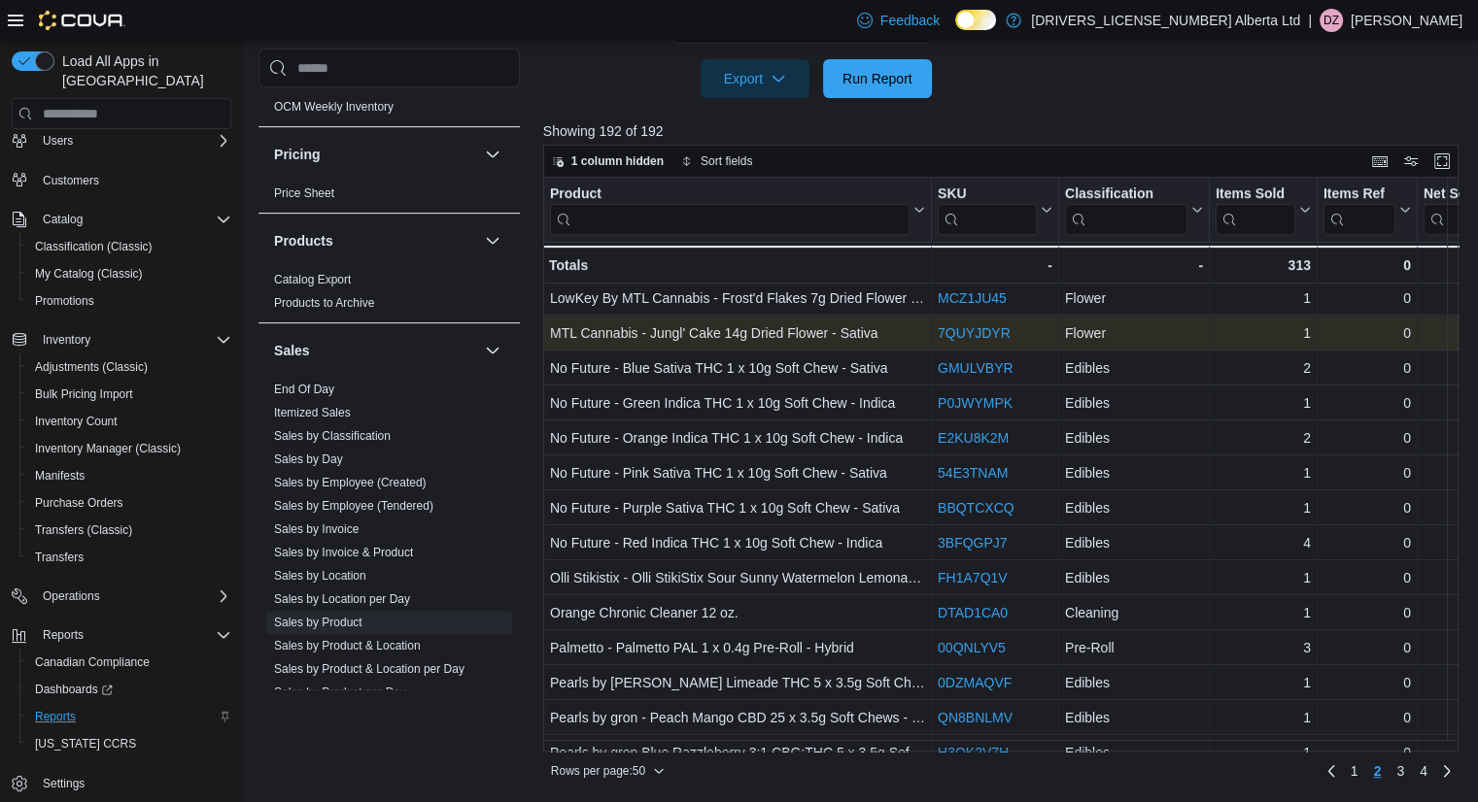
click at [995, 335] on link "7QUYJDYR" at bounding box center [974, 333] width 73 height 16
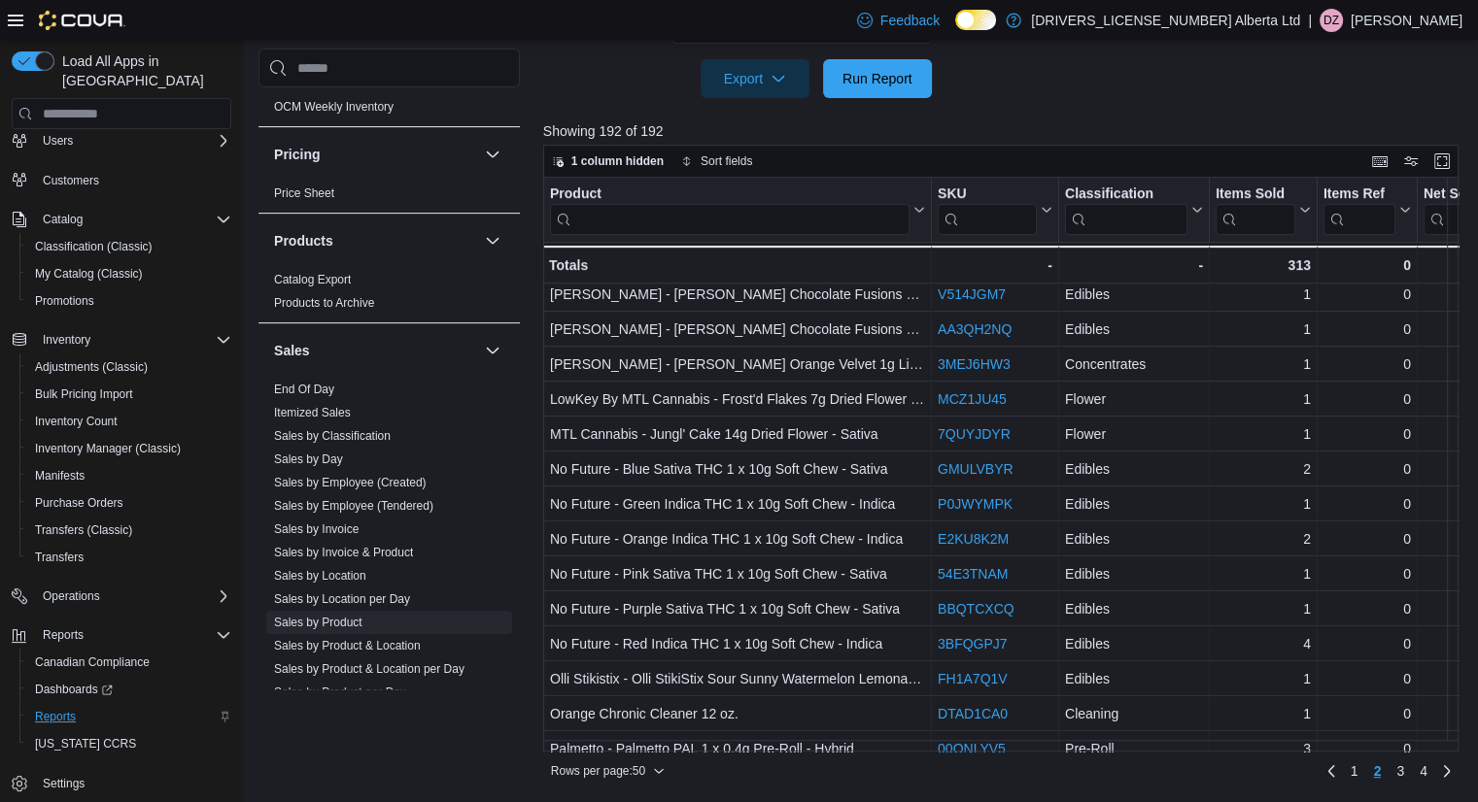
scroll to position [1007, 0]
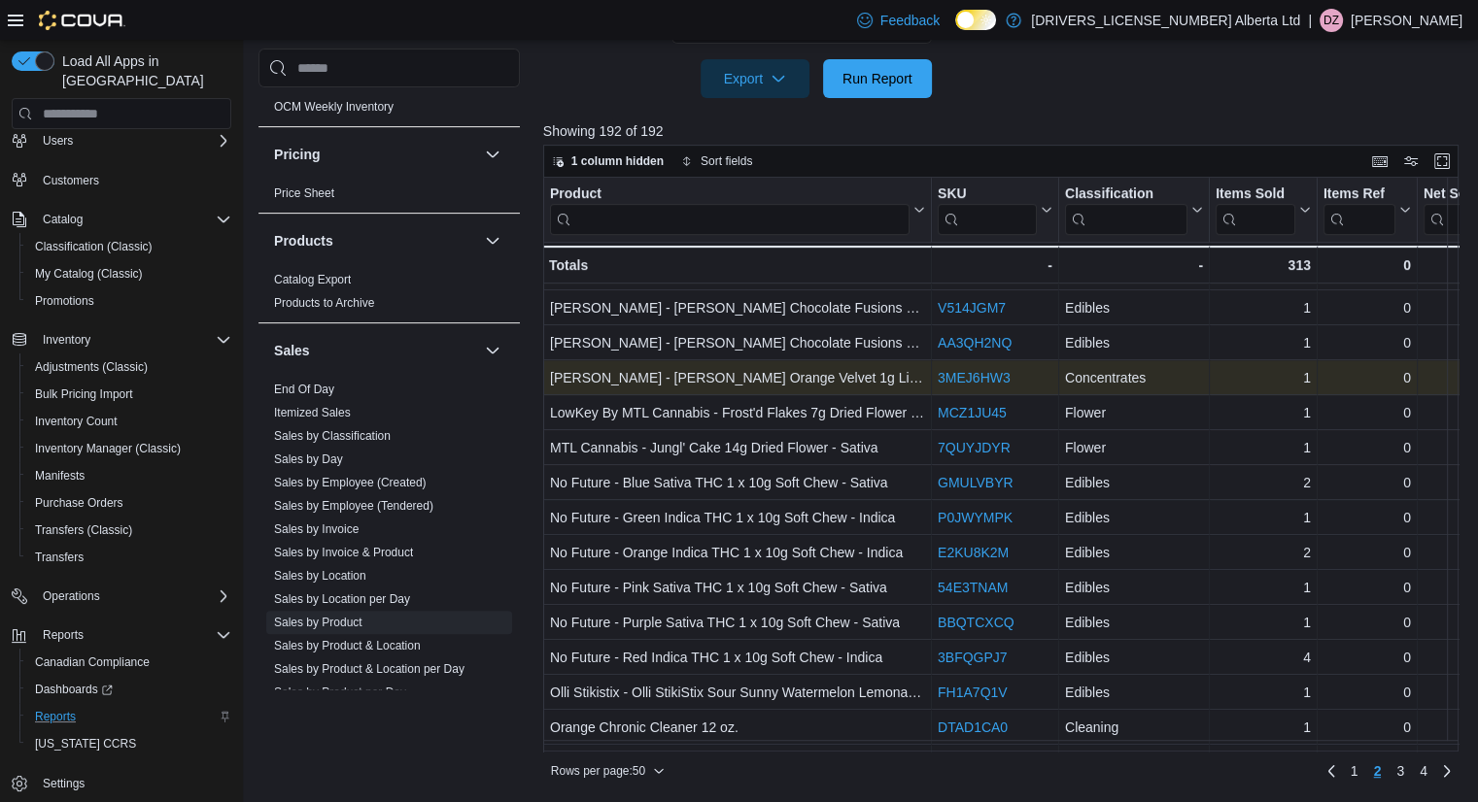
click at [1004, 379] on link "3MEJ6HW3" at bounding box center [974, 378] width 73 height 16
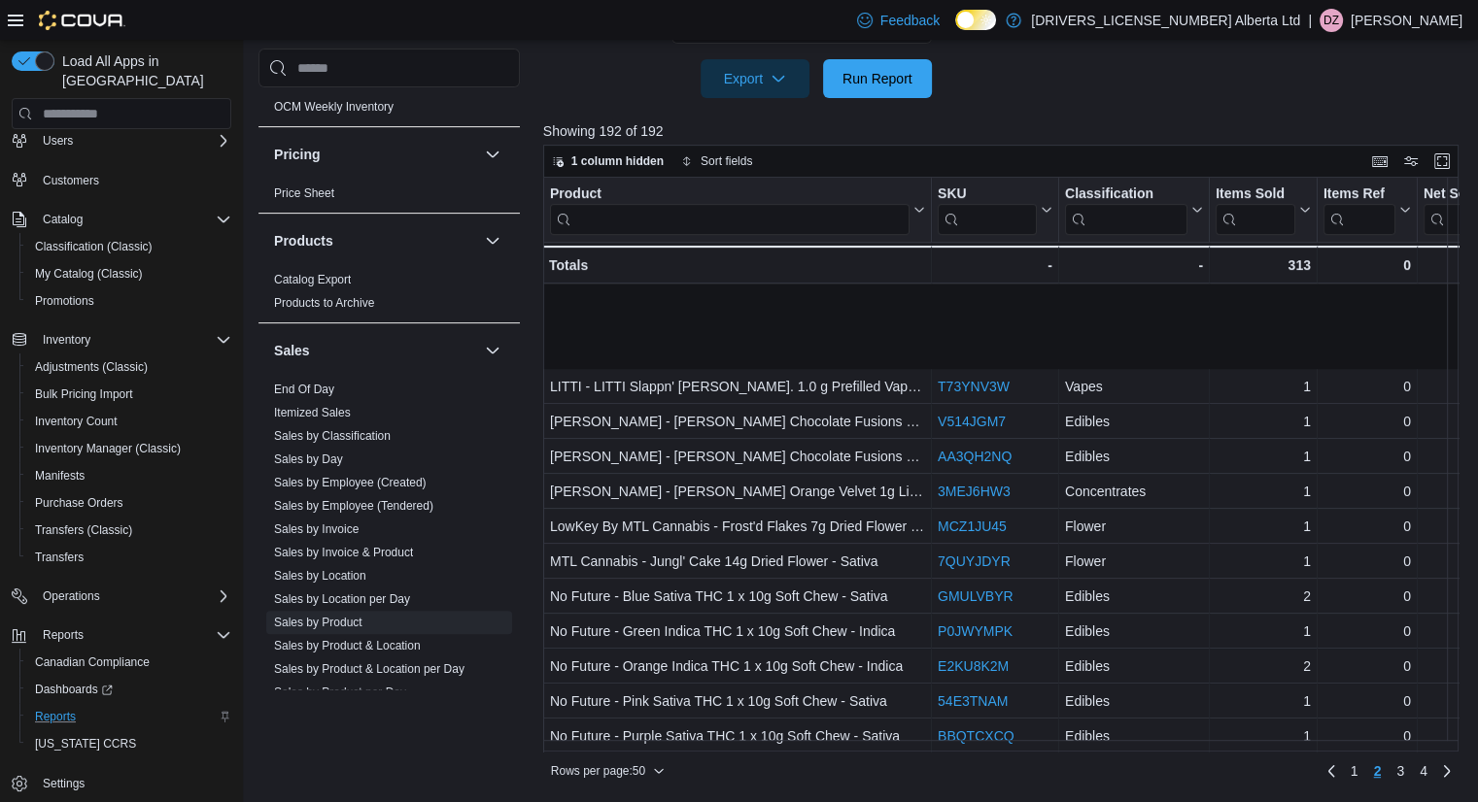
scroll to position [1290, 0]
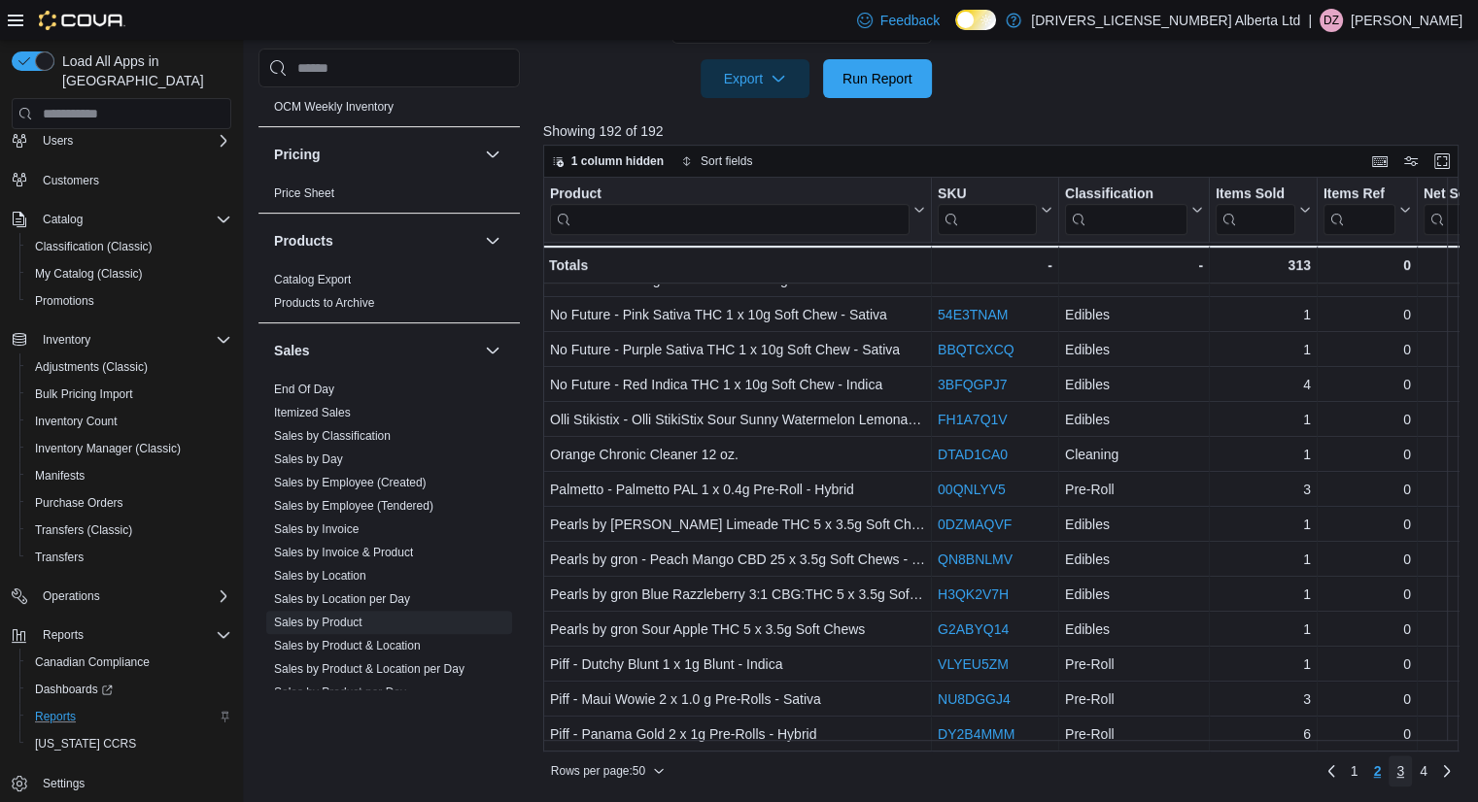
click at [1404, 775] on span "3" at bounding box center [1400, 771] width 8 height 19
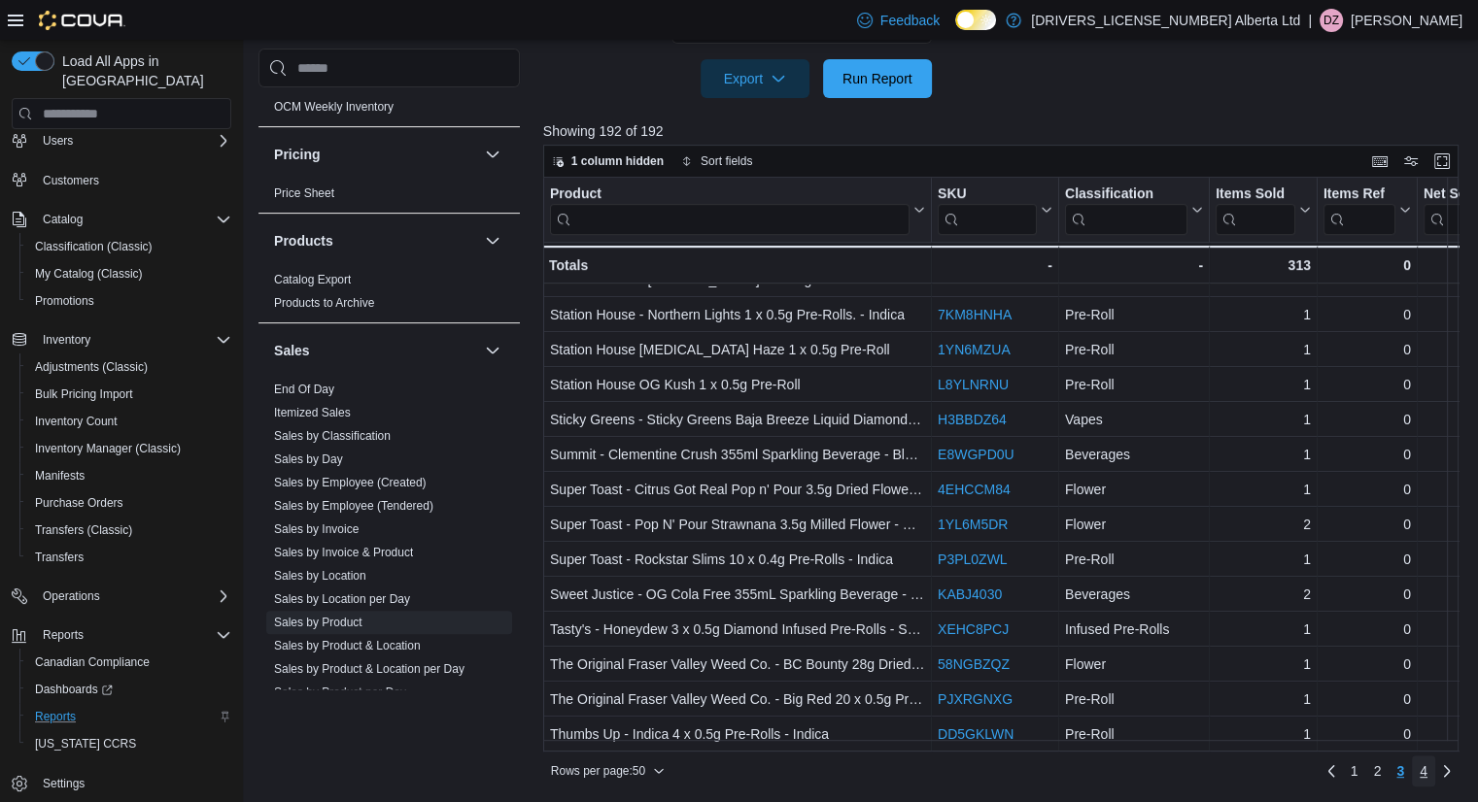
click at [1435, 778] on link "4" at bounding box center [1423, 771] width 23 height 31
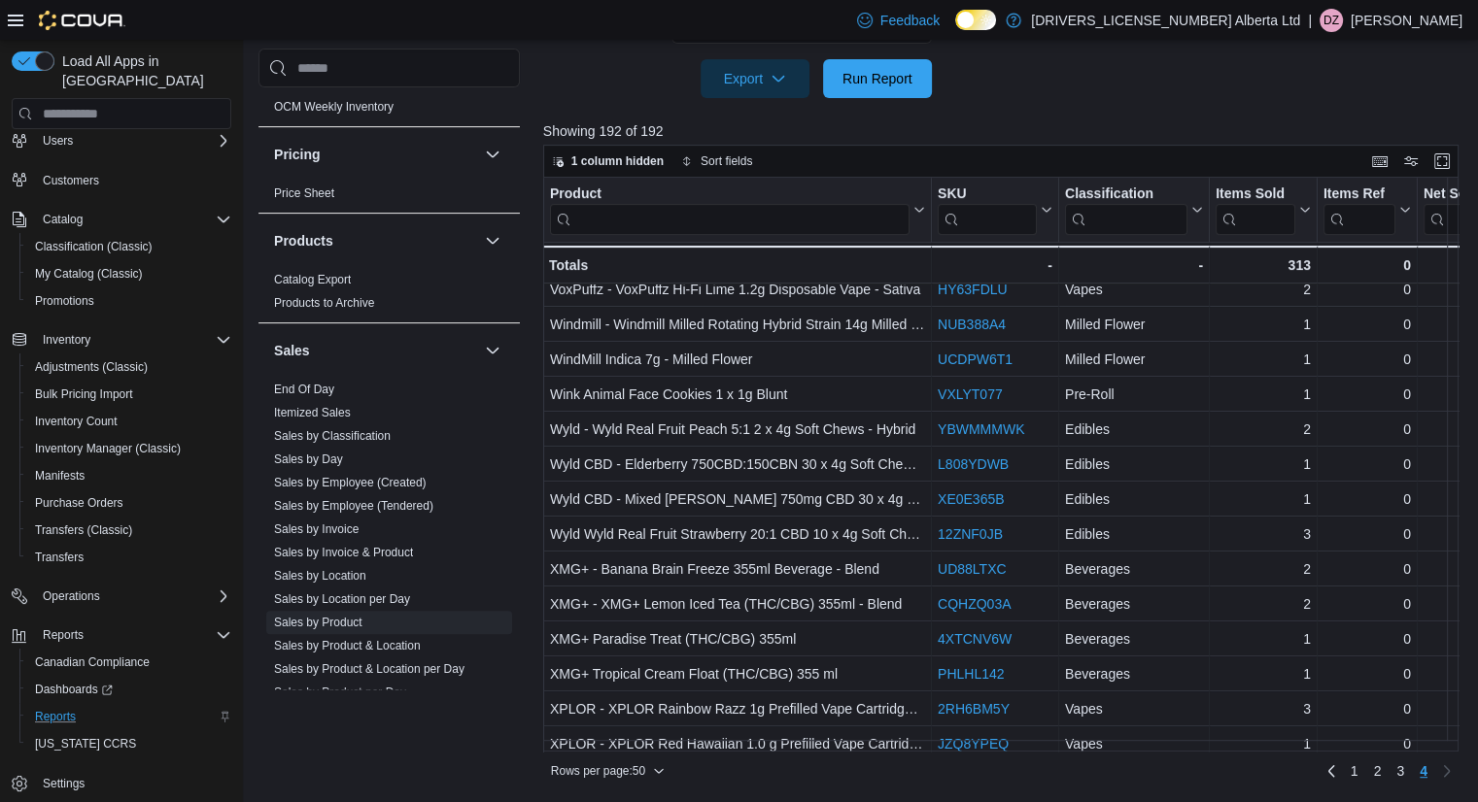
scroll to position [821, 0]
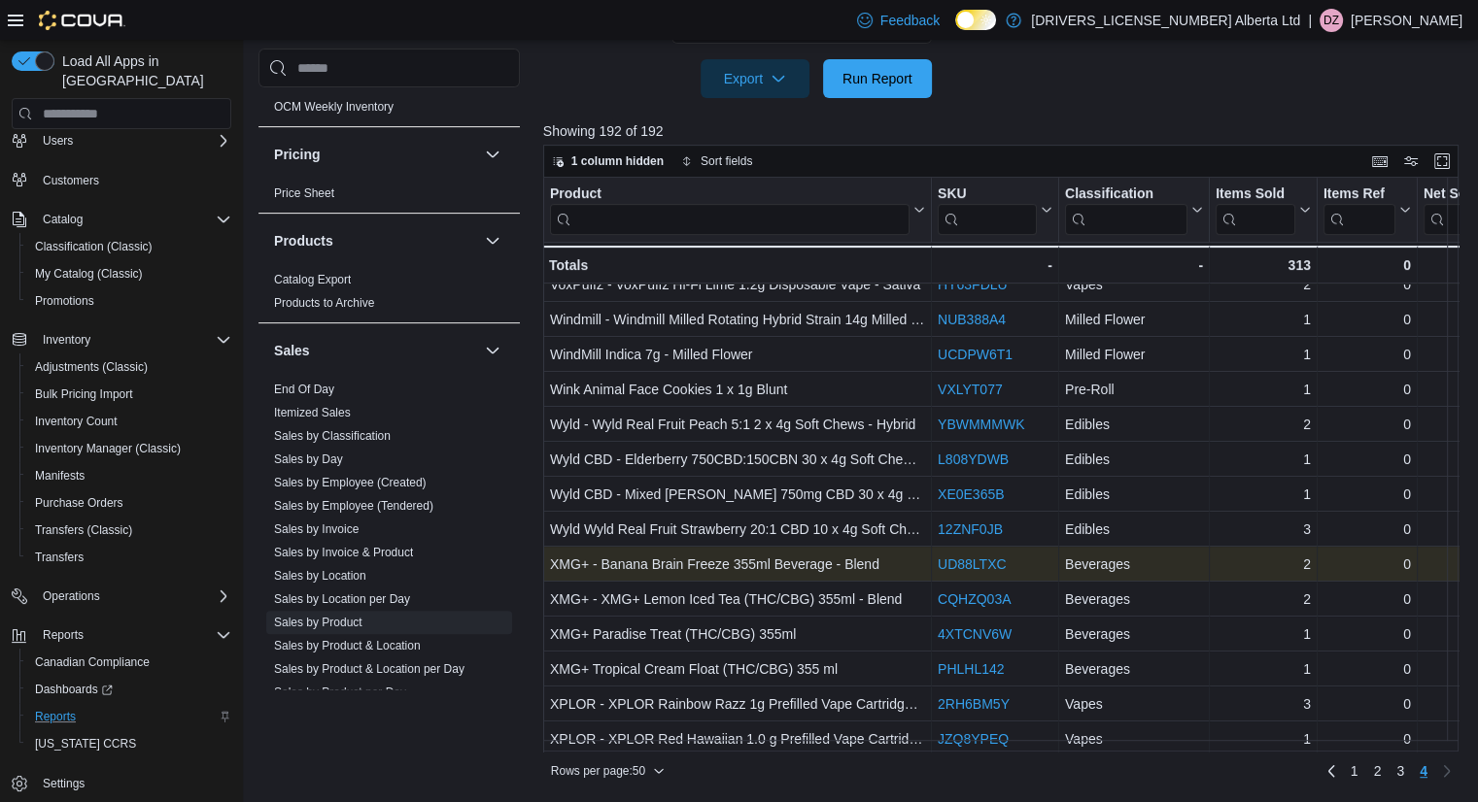
click at [968, 565] on link "UD88LTXC" at bounding box center [972, 565] width 69 height 16
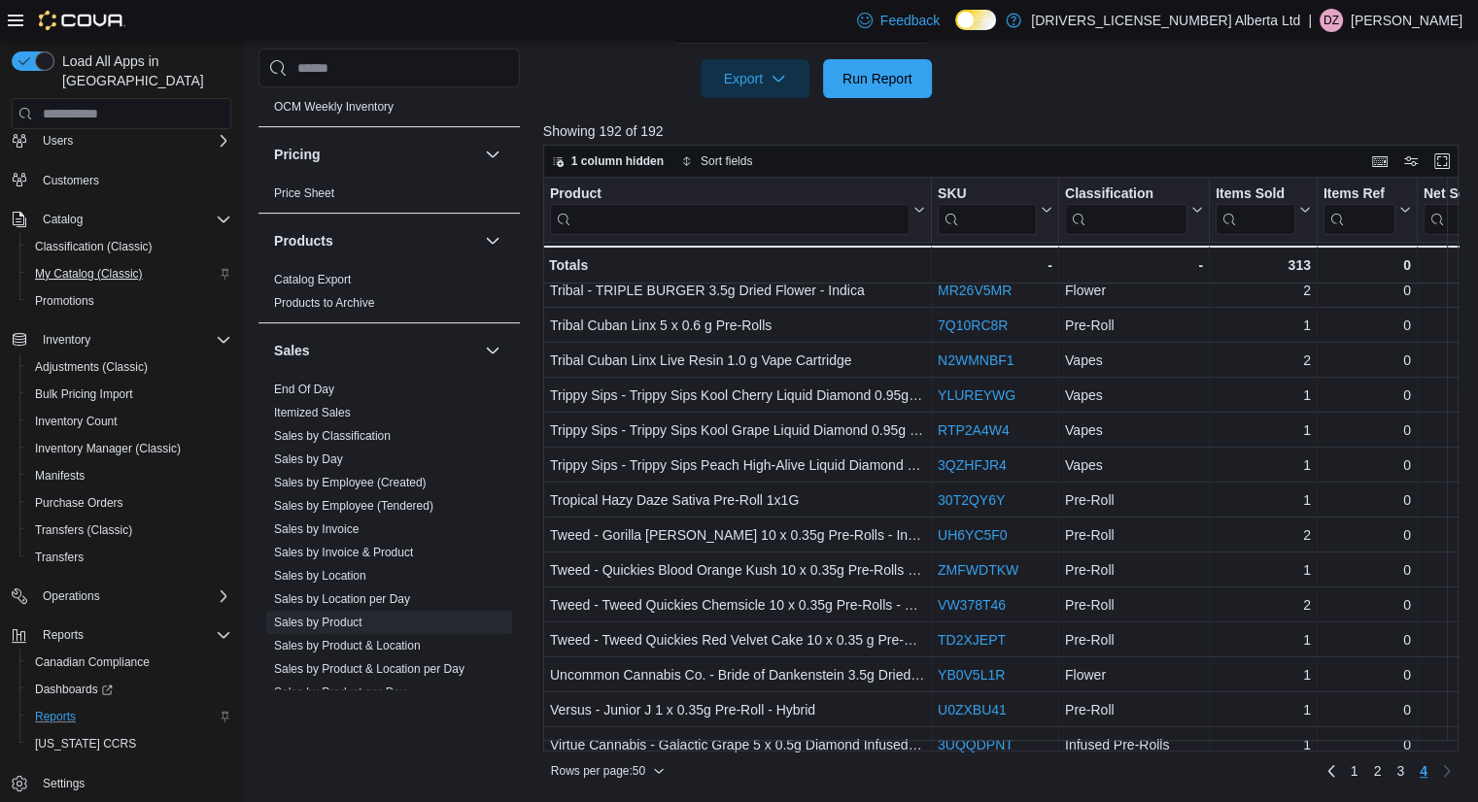
scroll to position [0, 0]
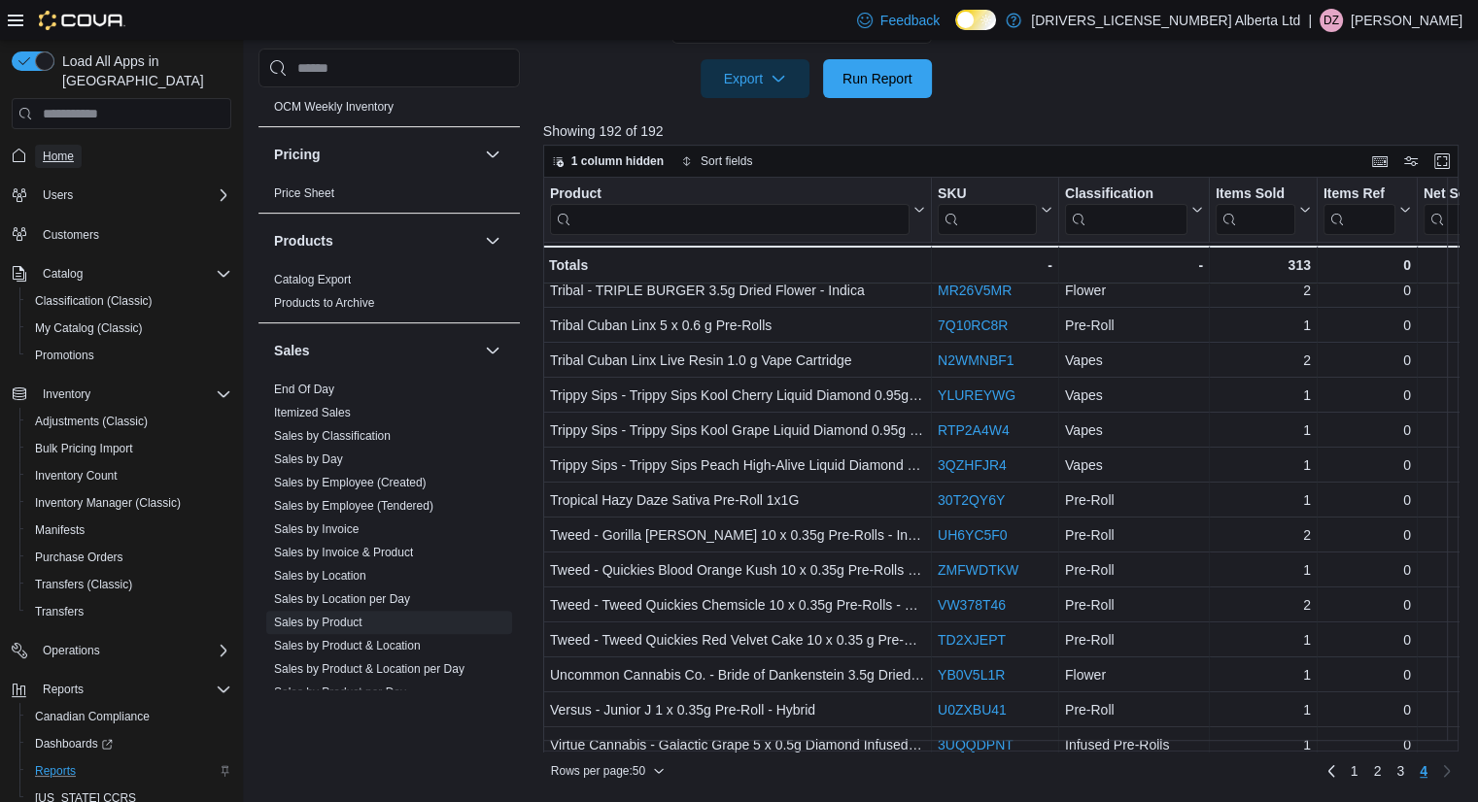
click at [53, 149] on span "Home" at bounding box center [58, 157] width 31 height 16
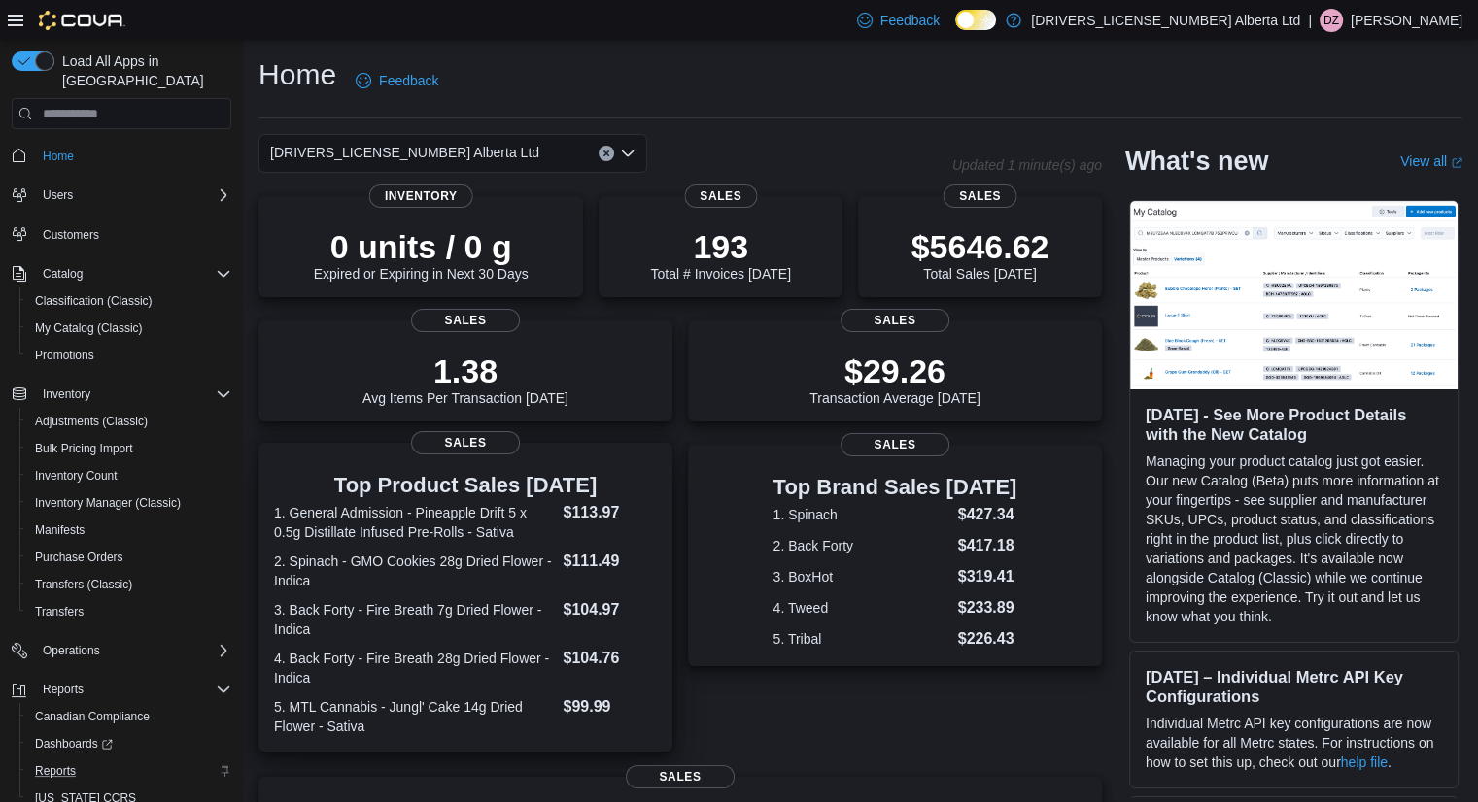
click at [513, 497] on h3 "Top Product Sales [DATE]" at bounding box center [465, 485] width 383 height 23
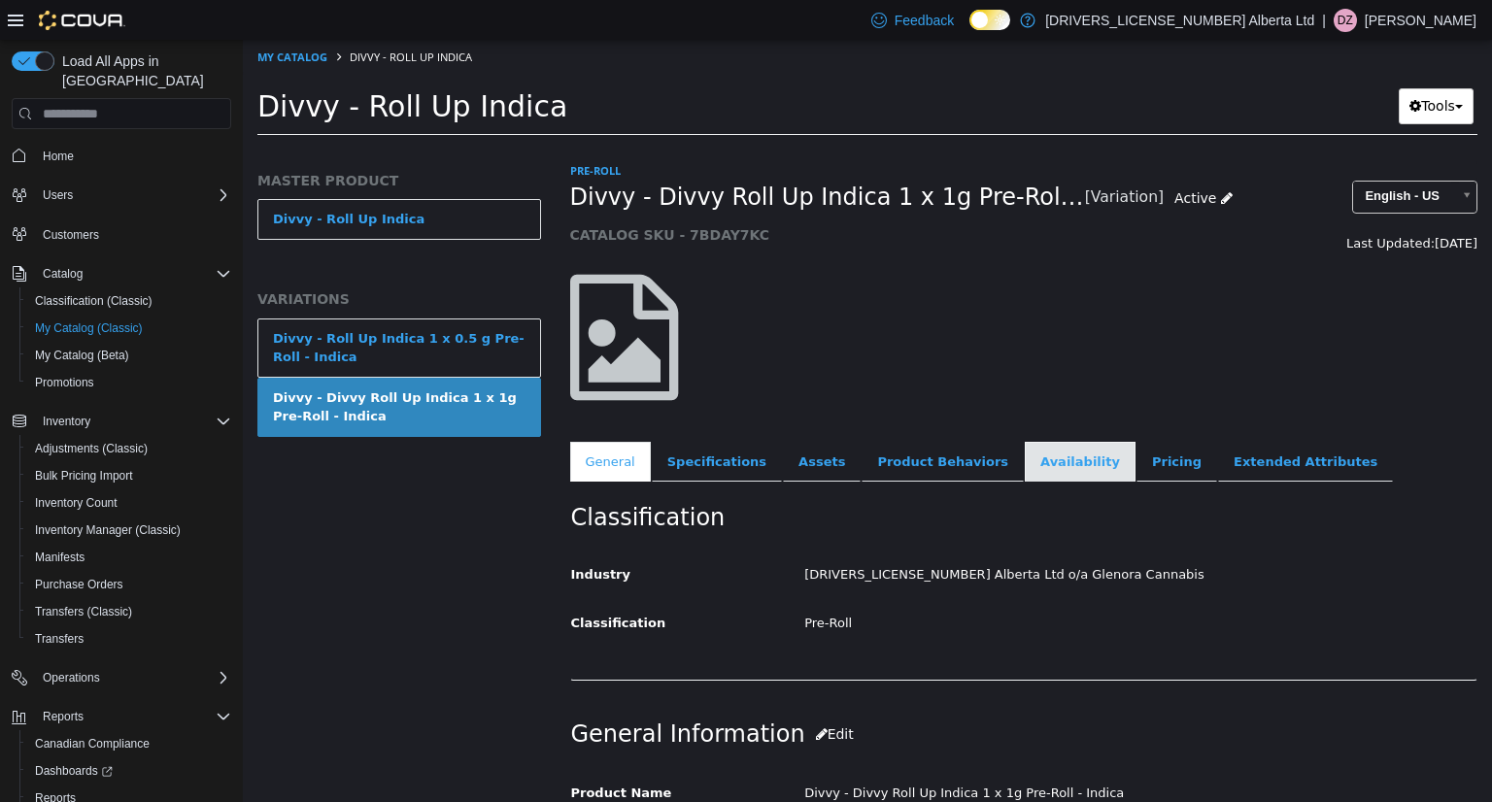
click at [1025, 465] on link "Availability" at bounding box center [1080, 462] width 111 height 41
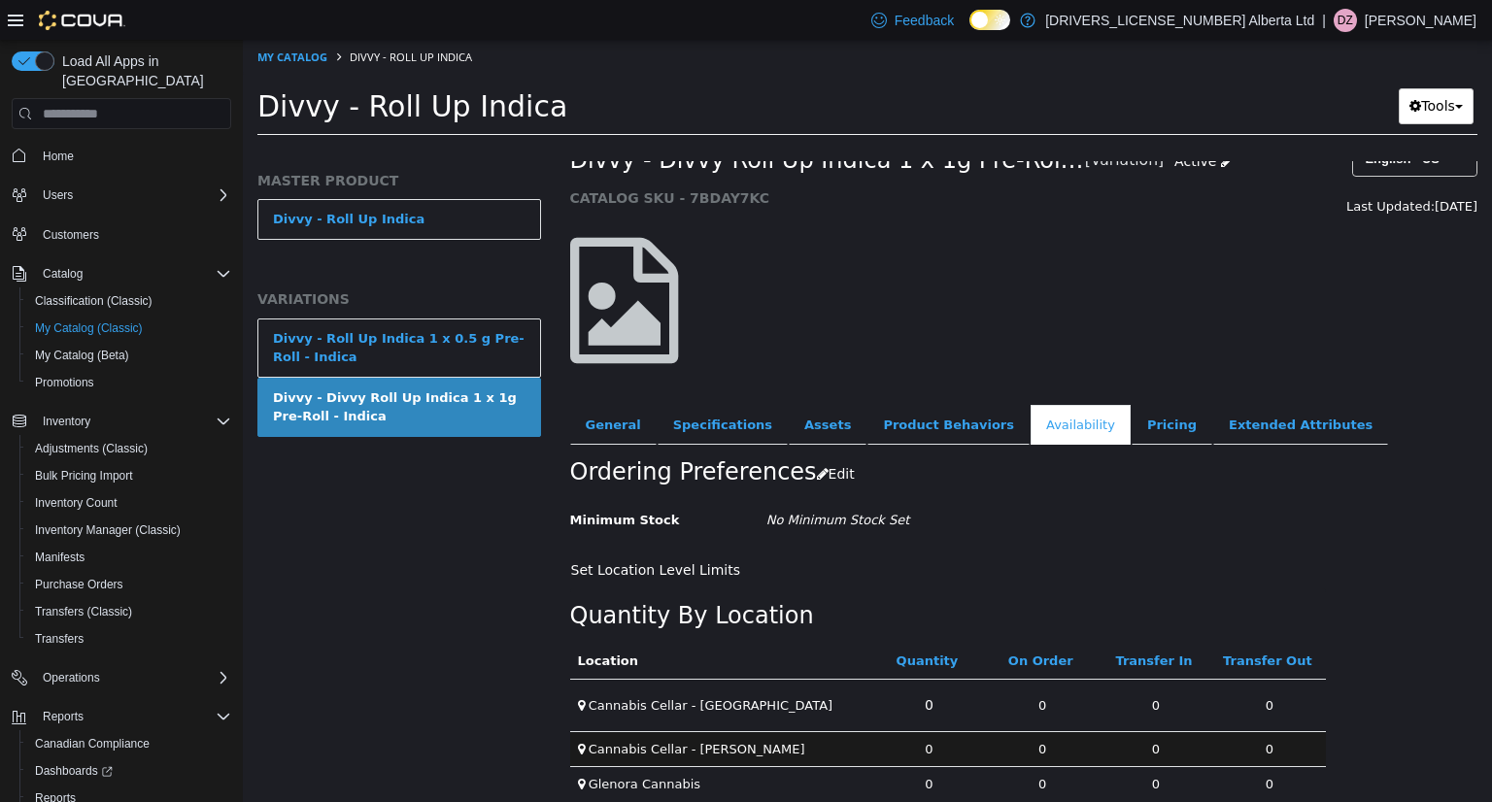
scroll to position [56, 0]
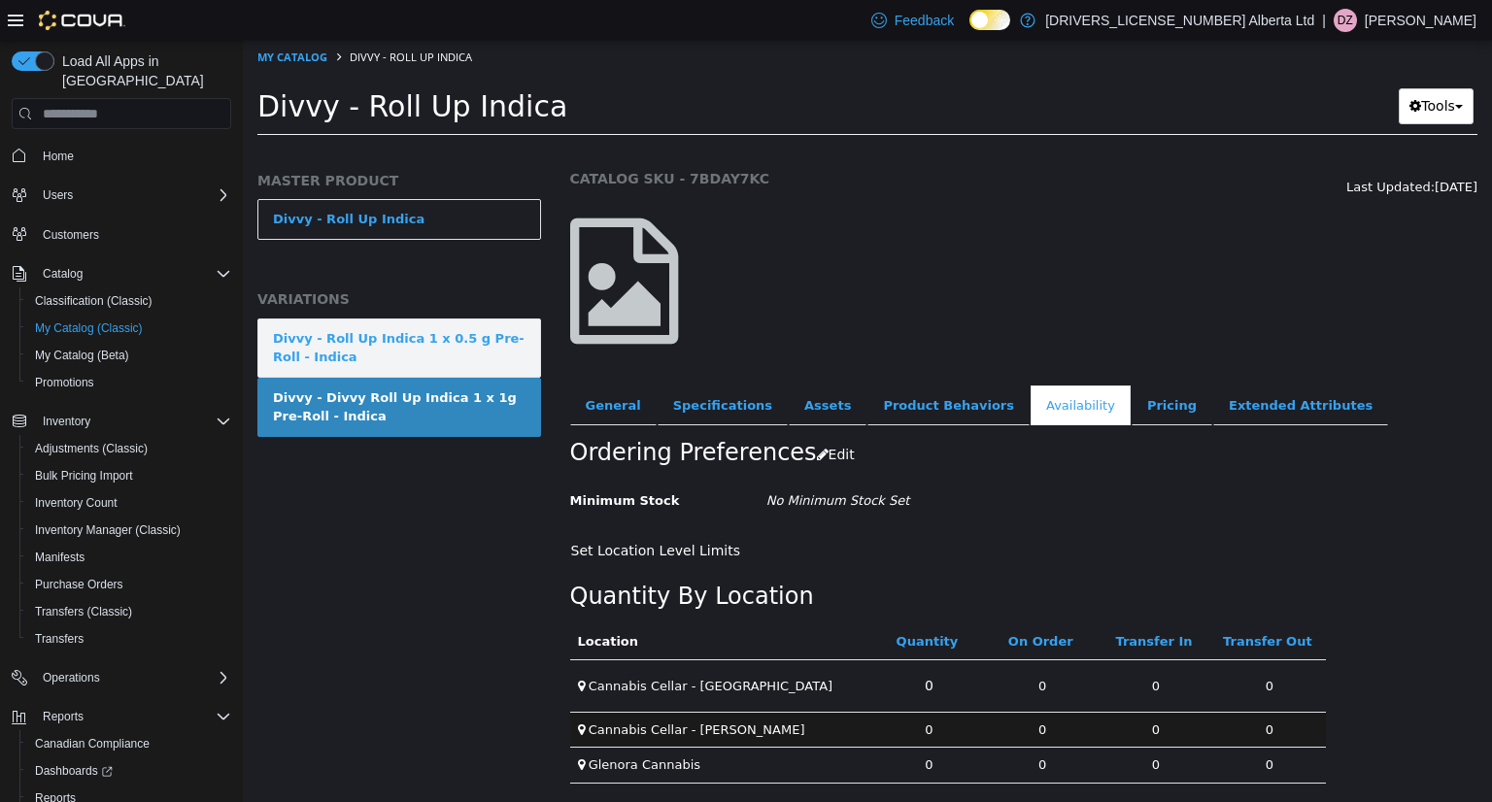
click at [443, 342] on div "Divvy - Roll Up Indica 1 x 0.5 g Pre-Roll - Indica" at bounding box center [399, 348] width 253 height 38
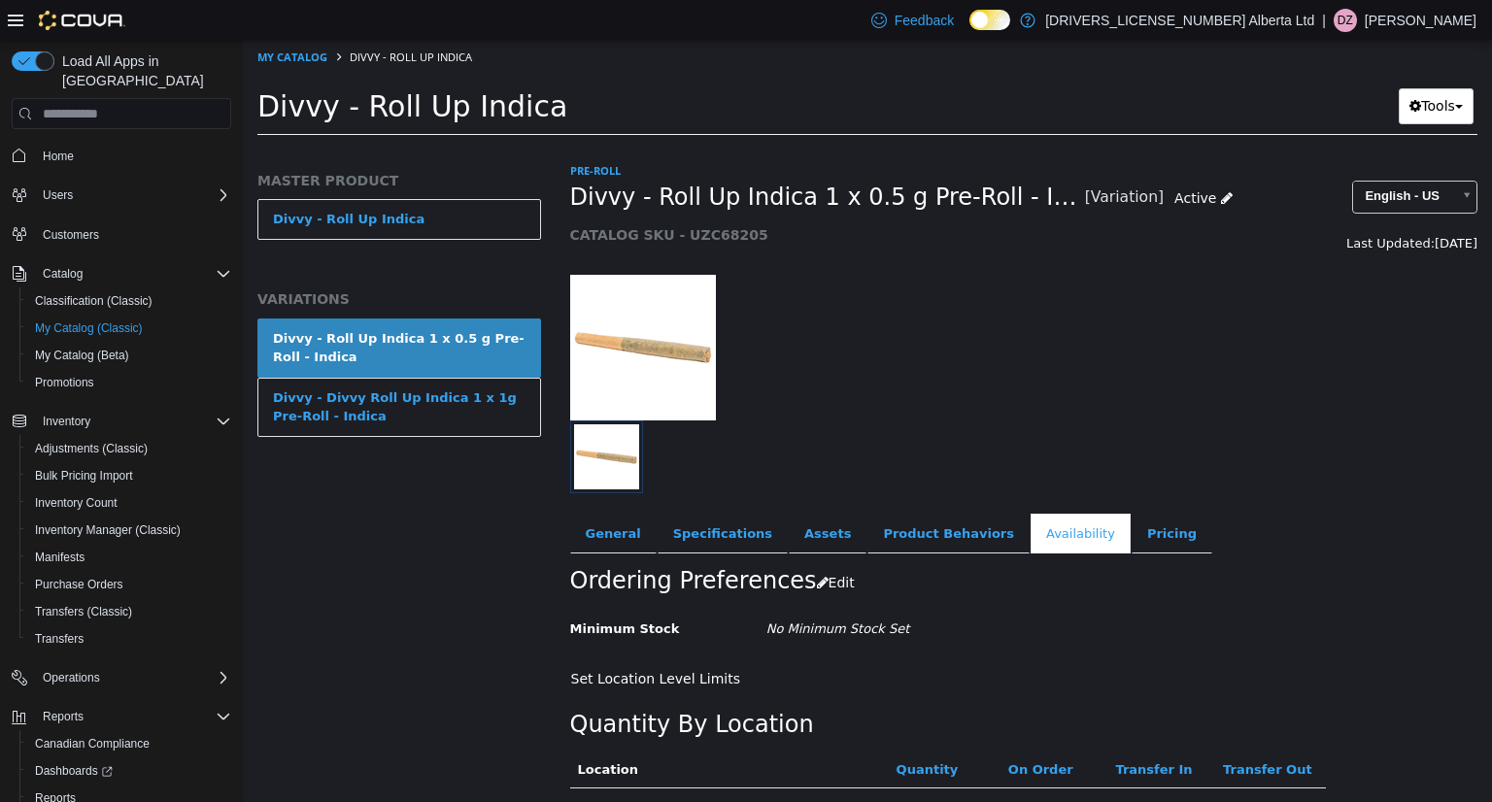
scroll to position [128, 0]
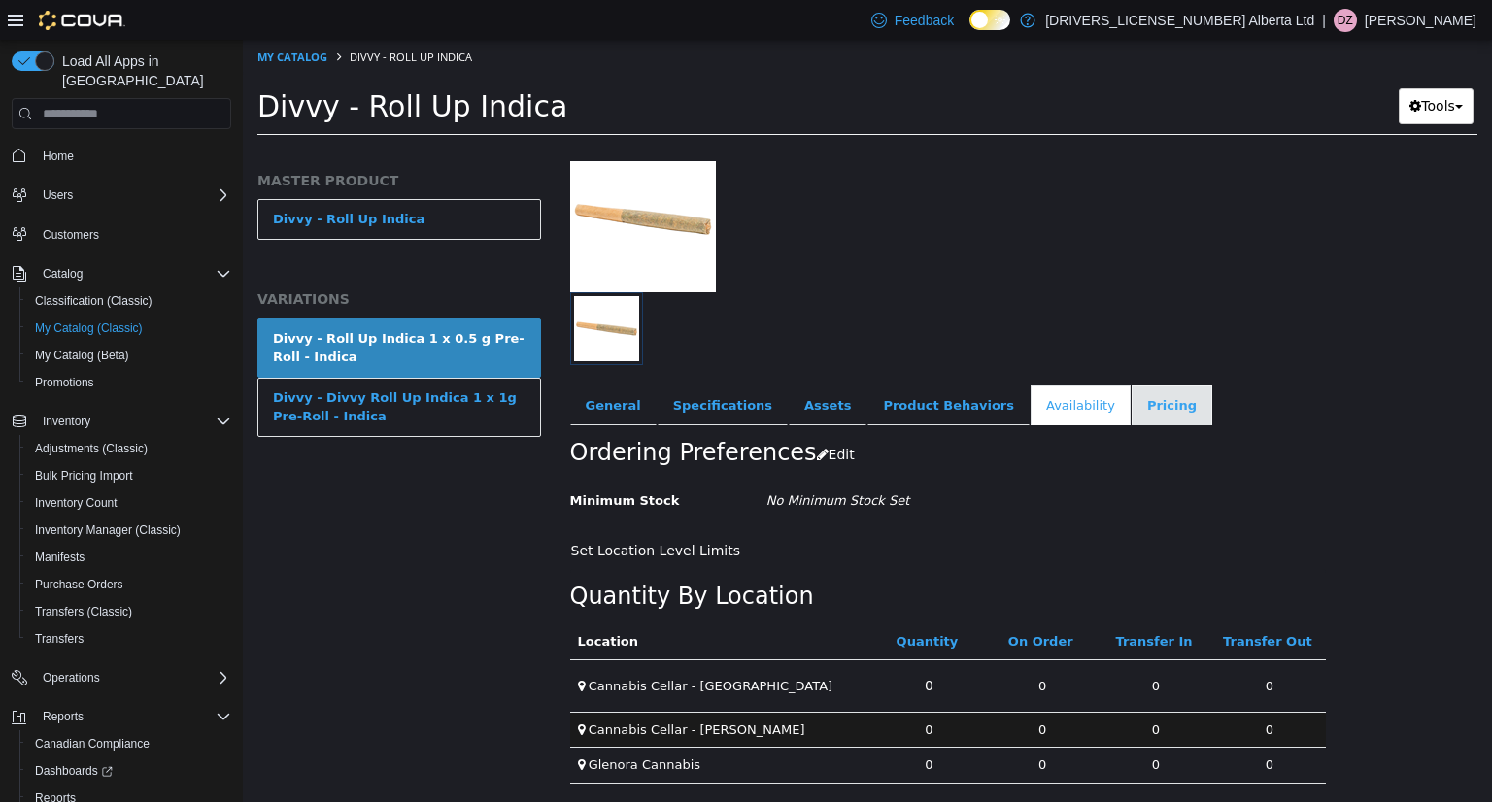
click at [1132, 414] on link "Pricing" at bounding box center [1172, 406] width 81 height 41
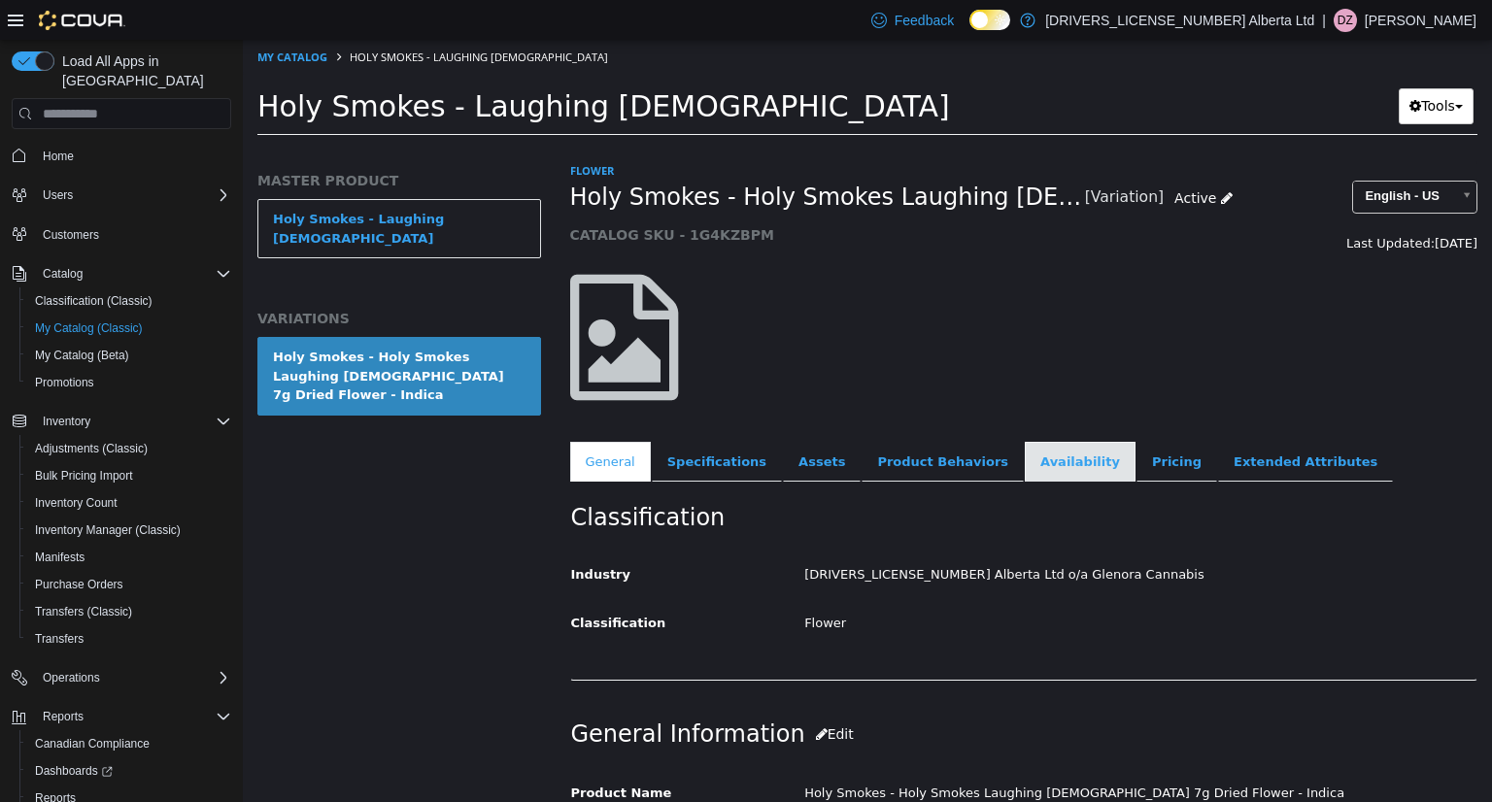
click at [1025, 454] on link "Availability" at bounding box center [1080, 462] width 111 height 41
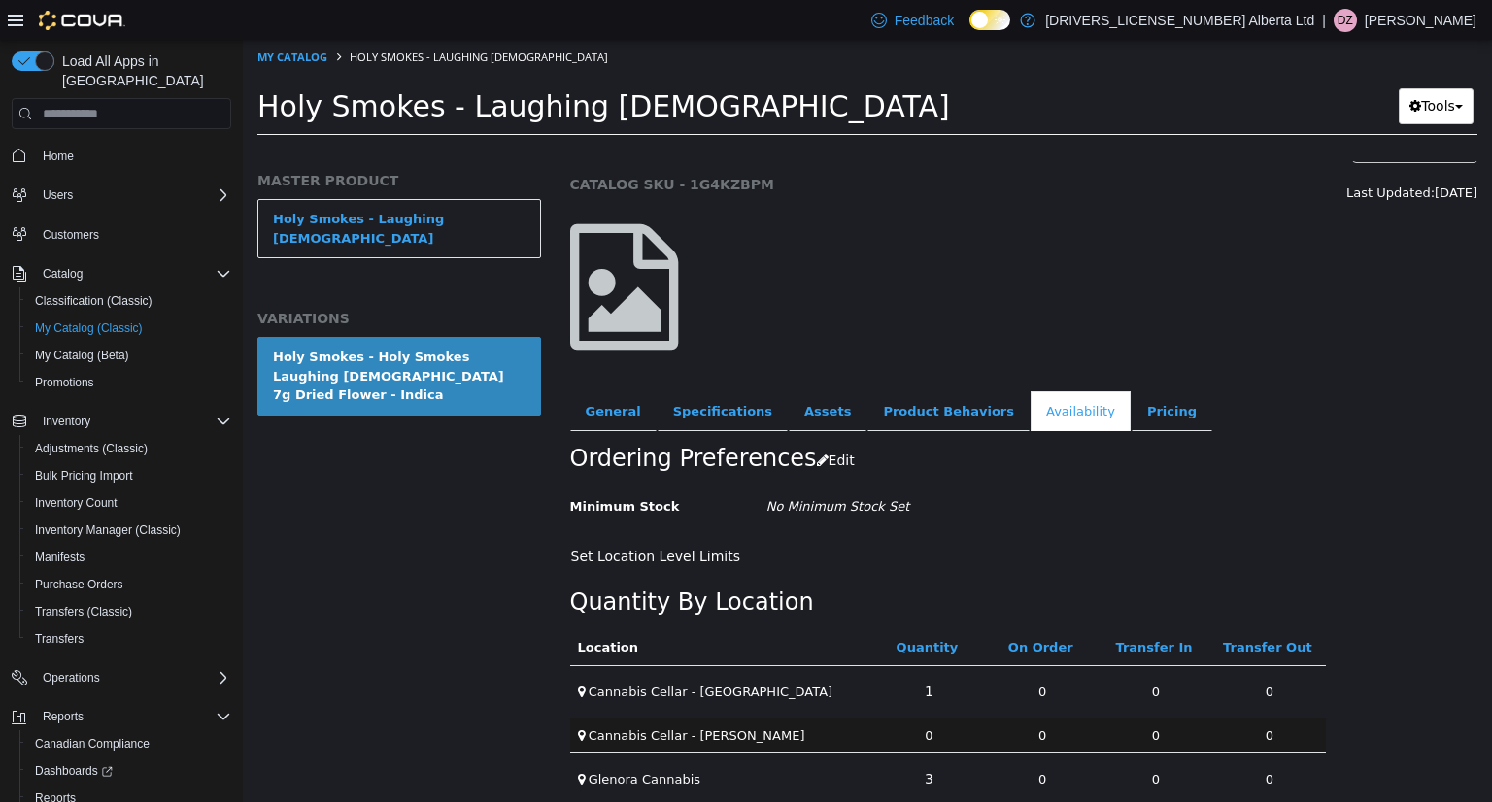
scroll to position [74, 0]
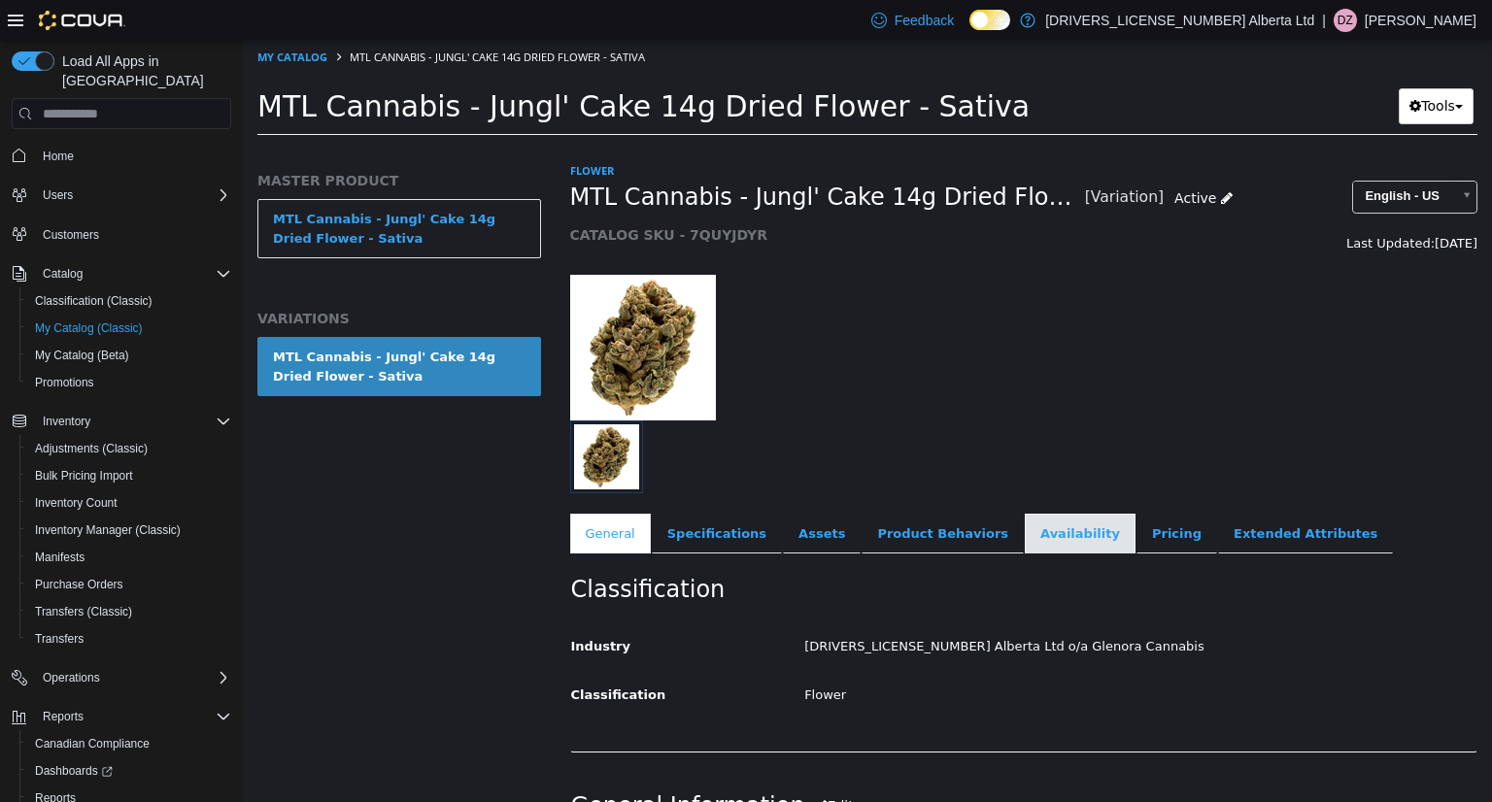
click at [1041, 548] on link "Availability" at bounding box center [1080, 534] width 111 height 41
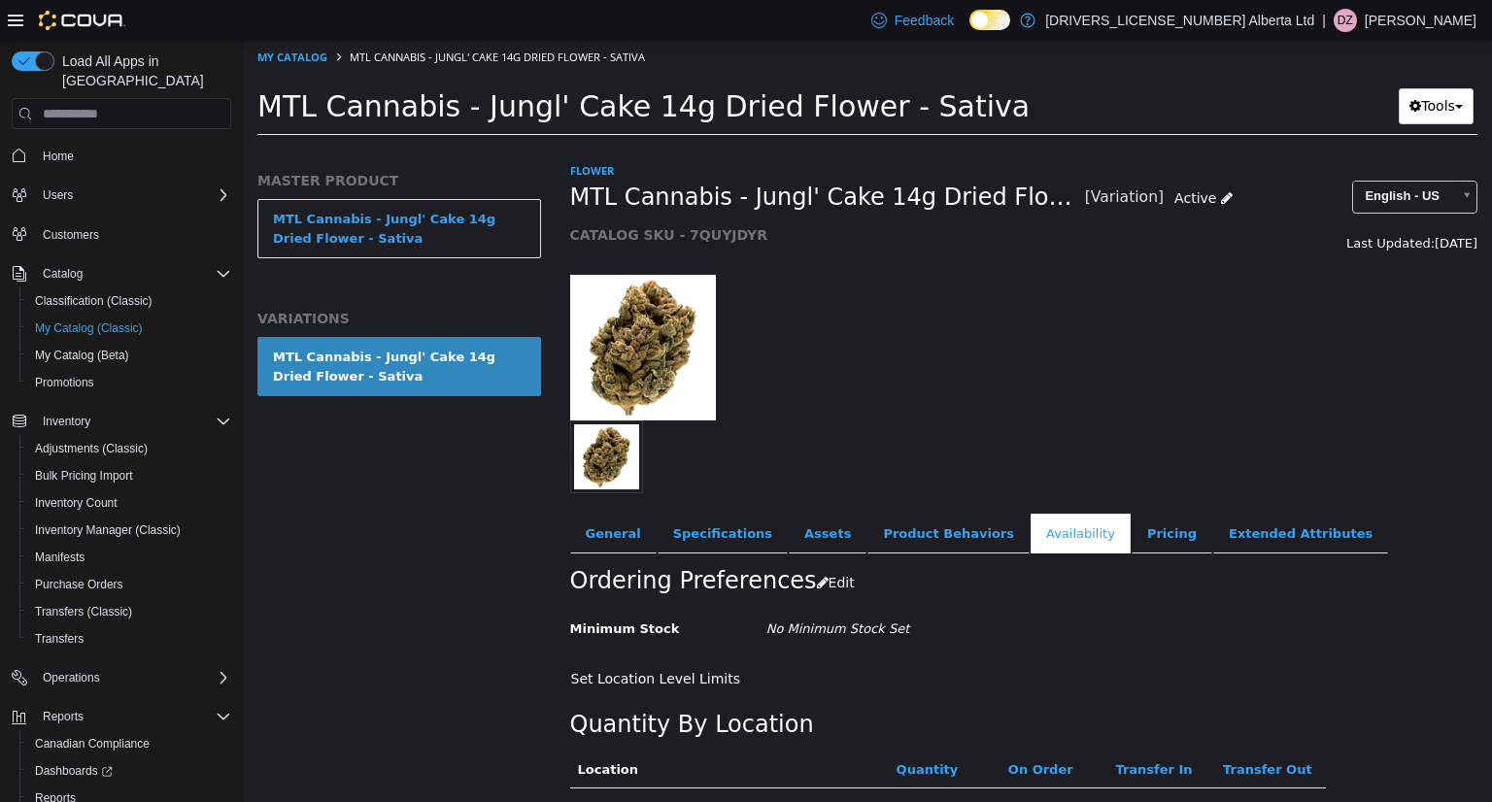
scroll to position [162, 0]
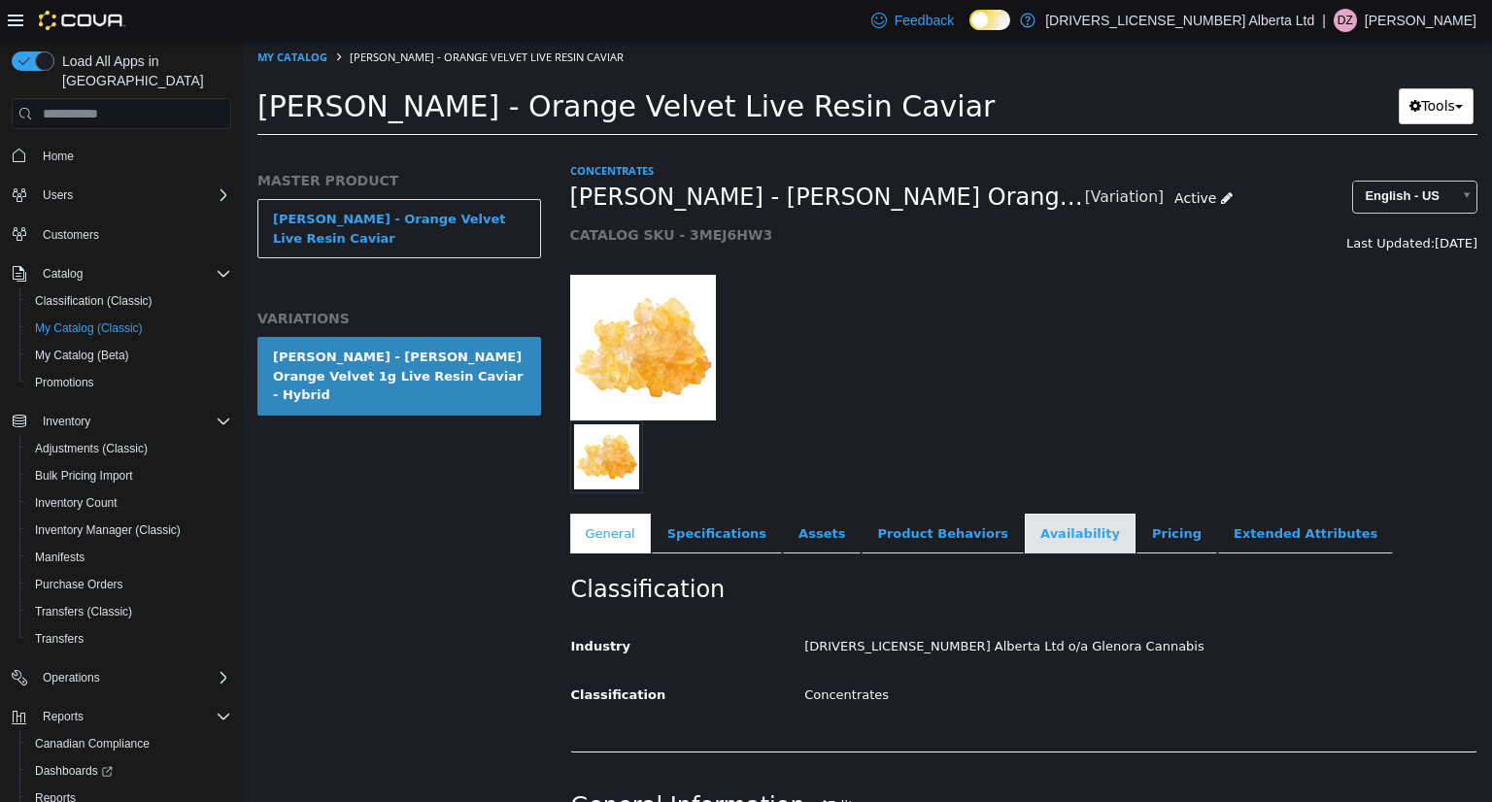
click at [1025, 531] on link "Availability" at bounding box center [1080, 534] width 111 height 41
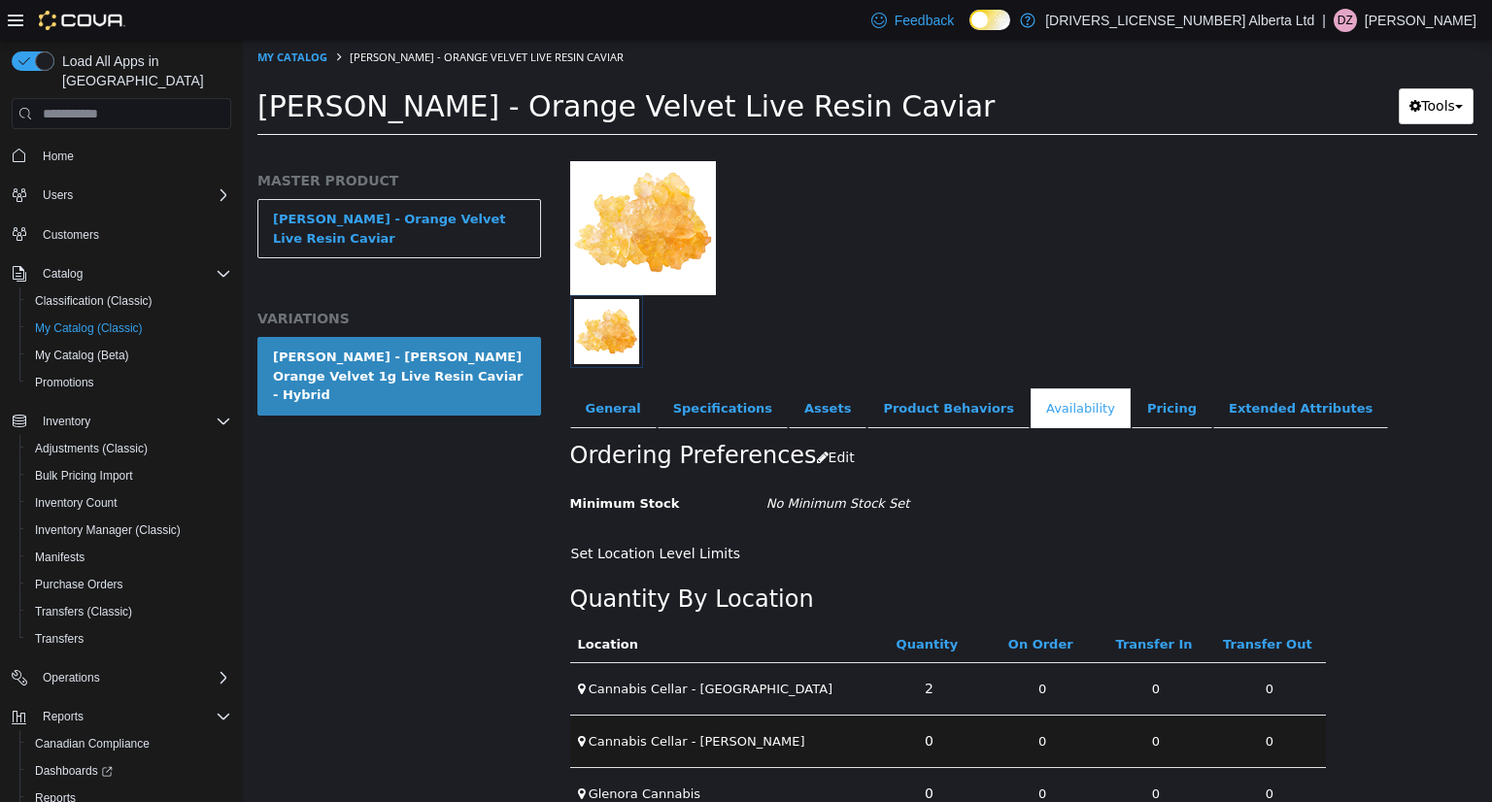
scroll to position [162, 0]
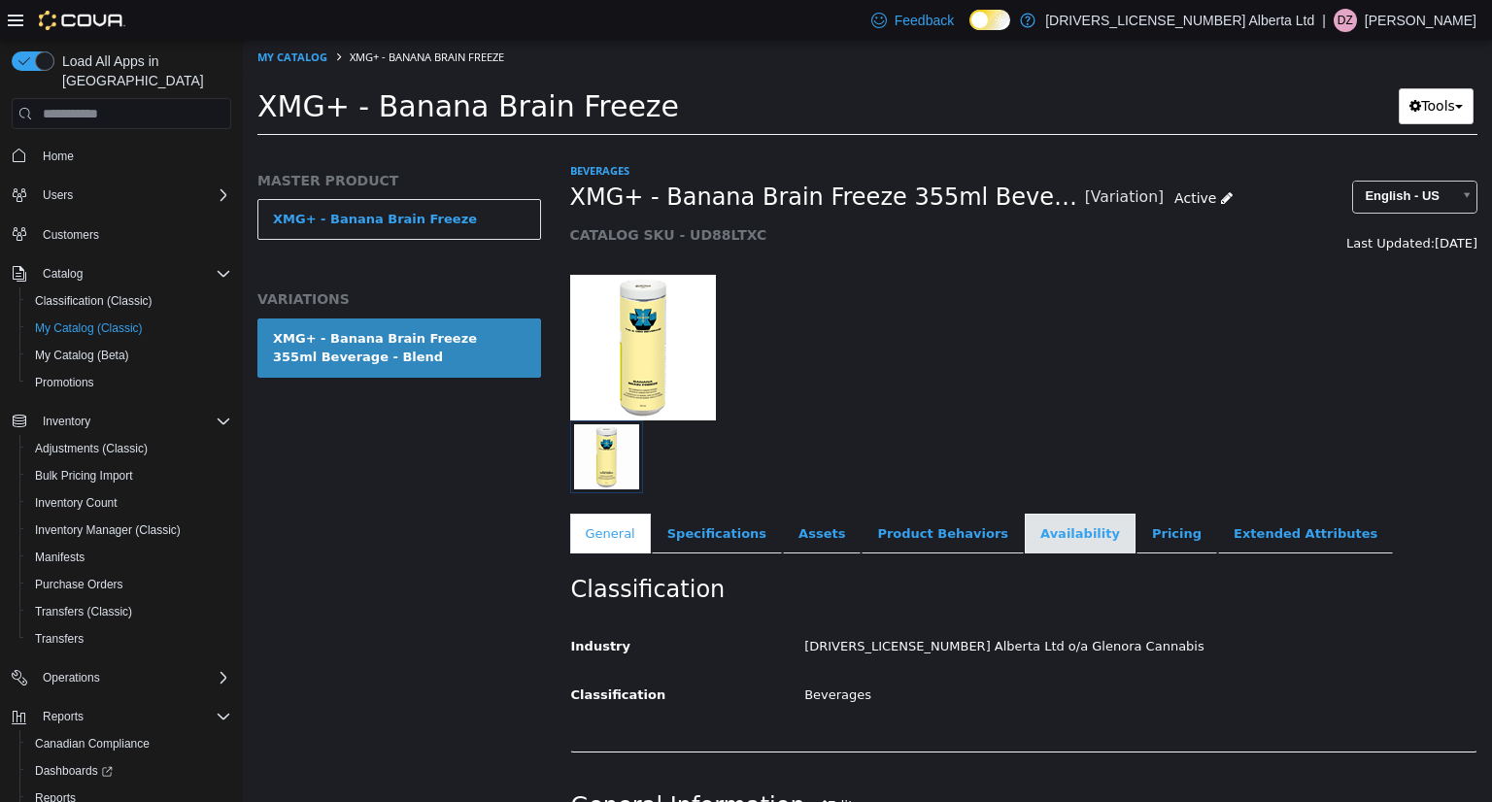
click at [1025, 523] on link "Availability" at bounding box center [1080, 534] width 111 height 41
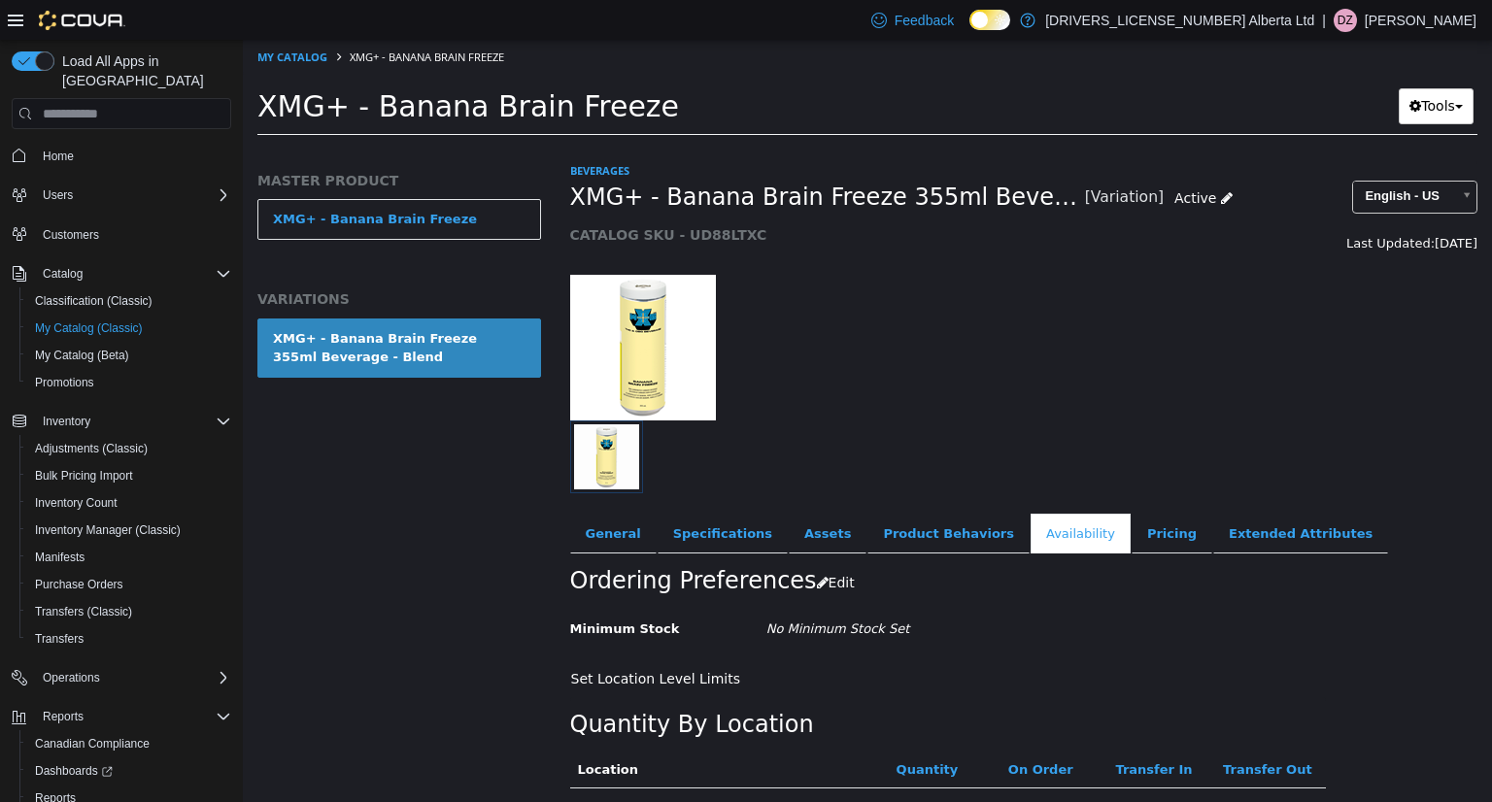
scroll to position [162, 0]
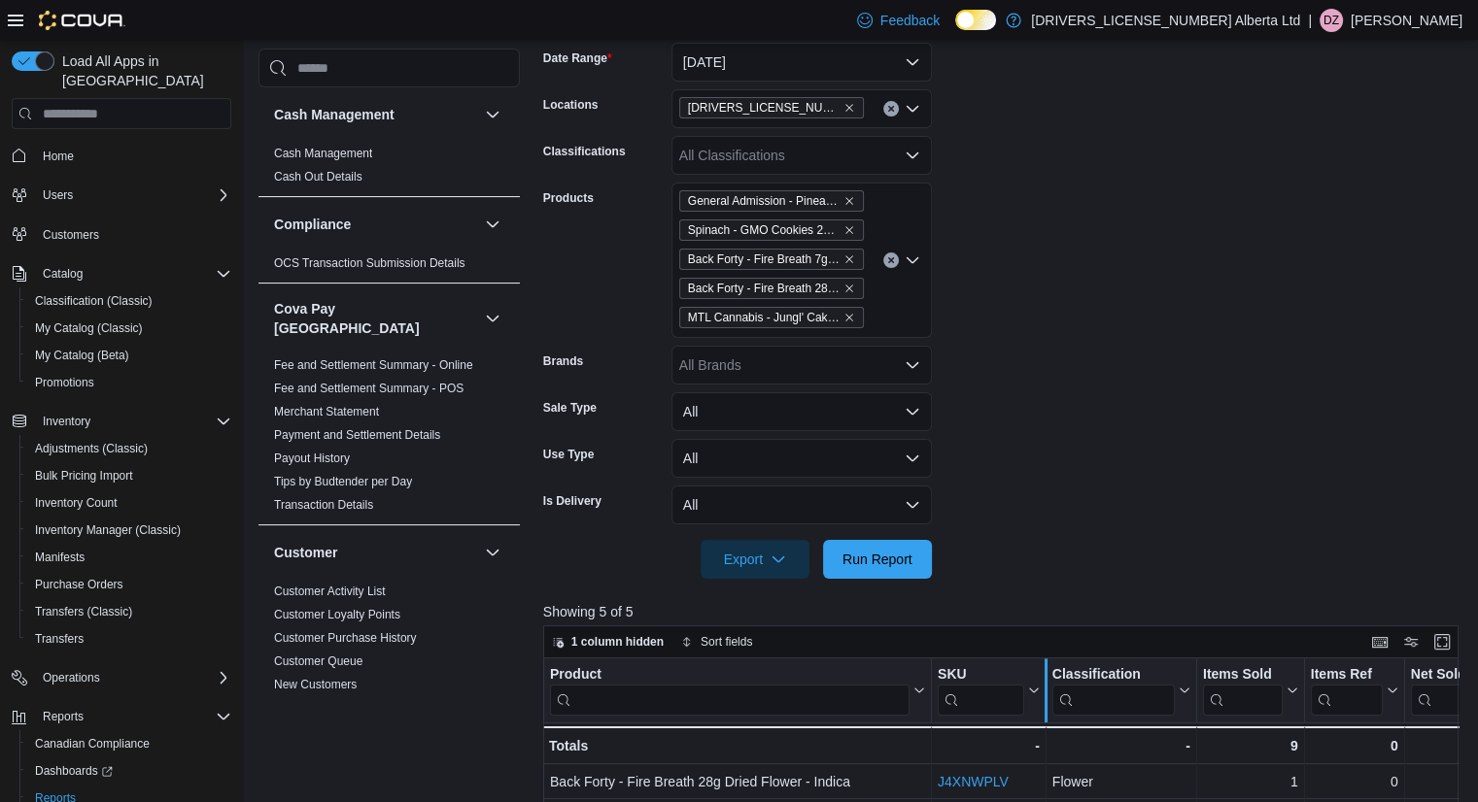
scroll to position [600, 0]
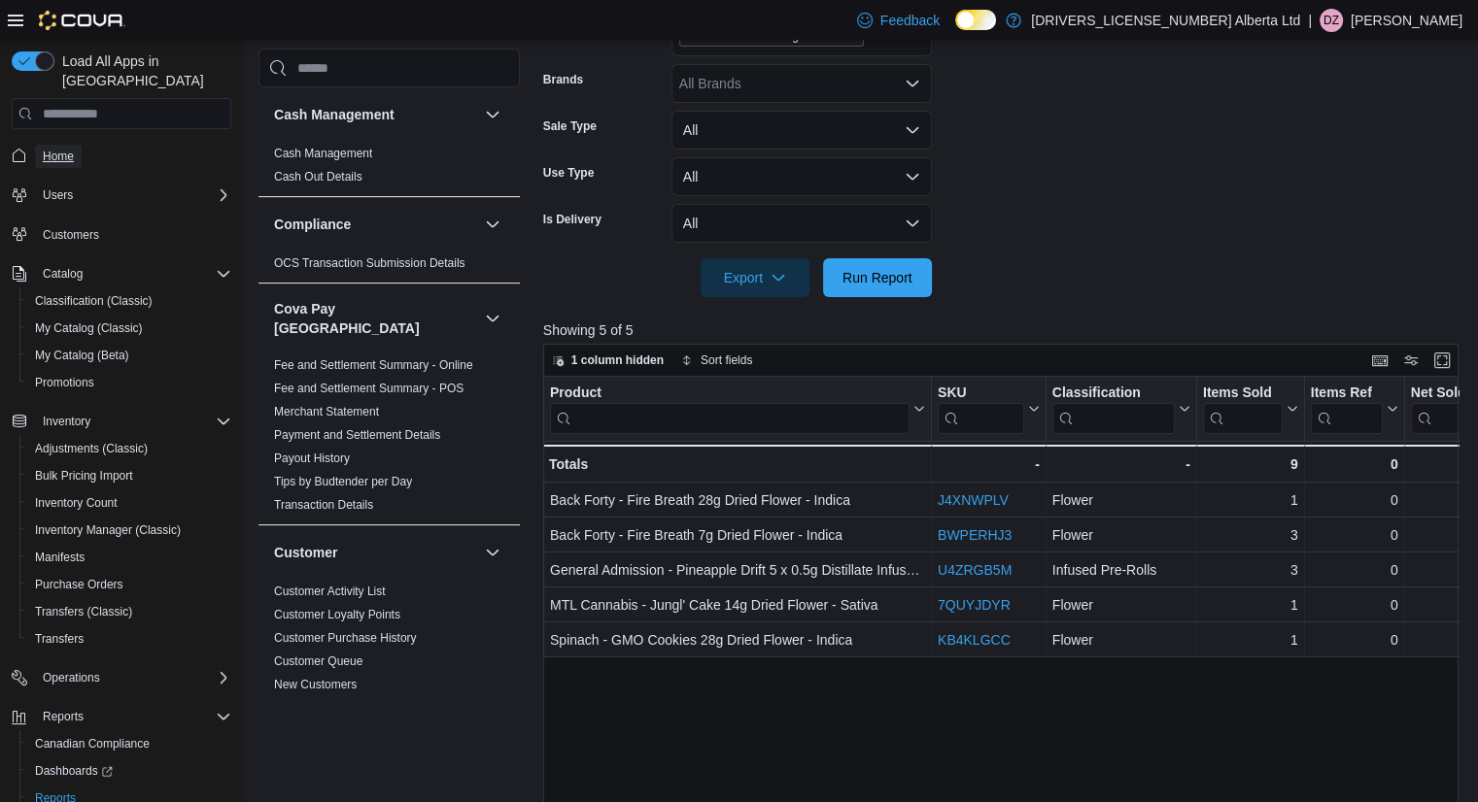
click at [62, 149] on span "Home" at bounding box center [58, 157] width 31 height 16
